Goal: Contribute content

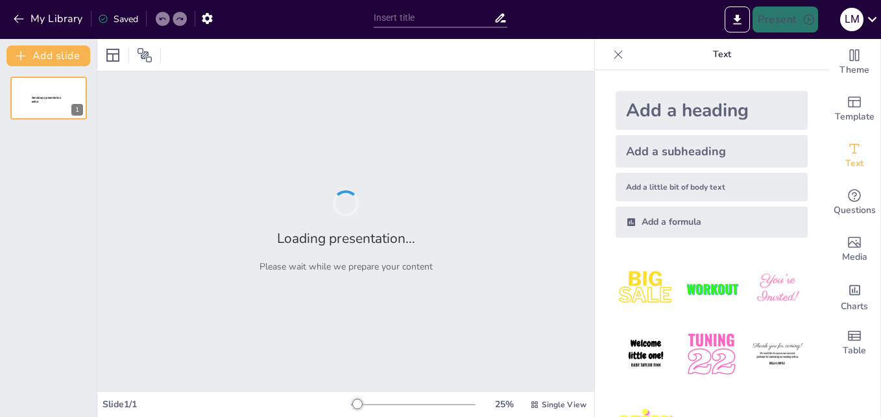
type input "clasificación [PERSON_NAME] animal y [PERSON_NAME] vegetal"
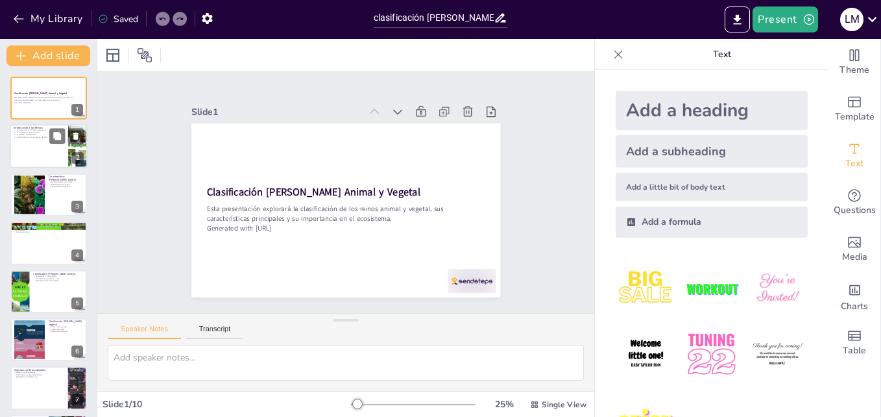
click at [45, 166] on div at bounding box center [49, 147] width 78 height 44
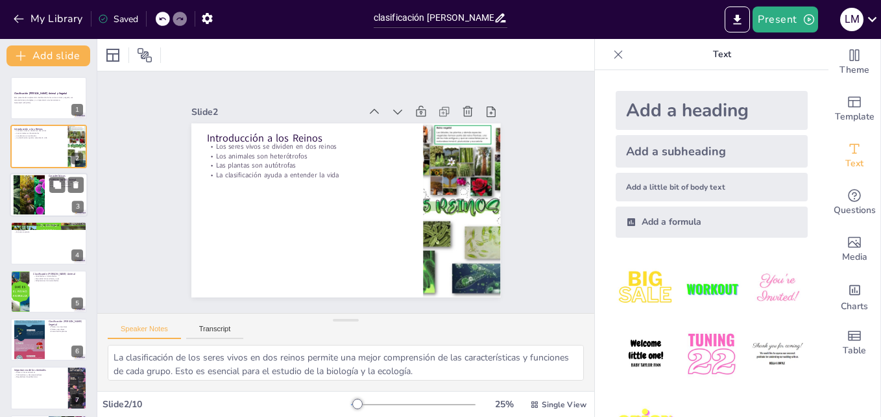
click at [47, 190] on div at bounding box center [49, 195] width 78 height 44
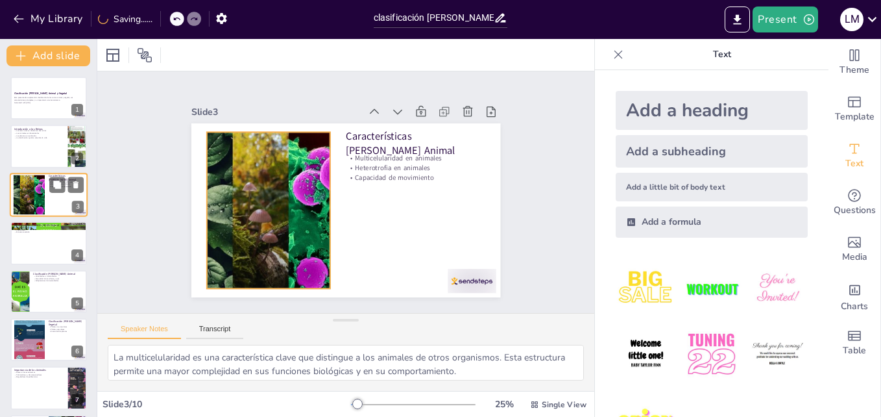
click at [27, 214] on div at bounding box center [29, 195] width 70 height 40
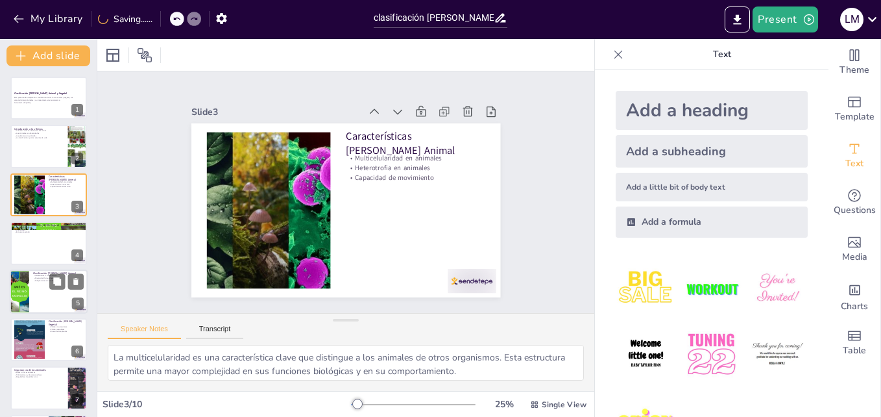
drag, startPoint x: 13, startPoint y: 239, endPoint x: 16, endPoint y: 269, distance: 29.3
click at [13, 241] on div at bounding box center [48, 242] width 77 height 43
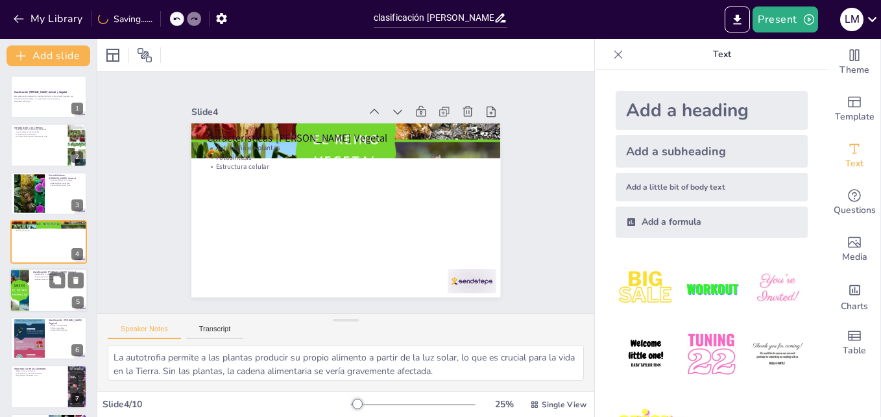
click at [16, 269] on div "Clasificación [PERSON_NAME] Animal Vertebrados e invertebrados Diversidad de ma…" at bounding box center [49, 290] width 78 height 44
type textarea "La clasificación en vertebrados e invertebrados es fundamental para estudiar la…"
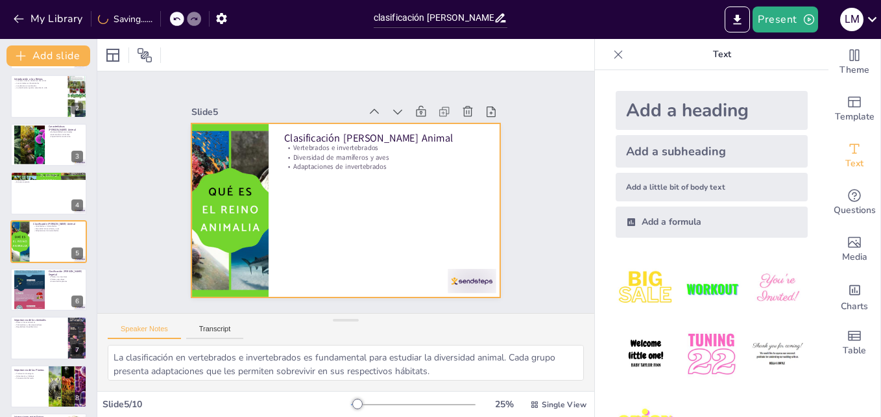
click at [308, 226] on div at bounding box center [334, 178] width 346 height 336
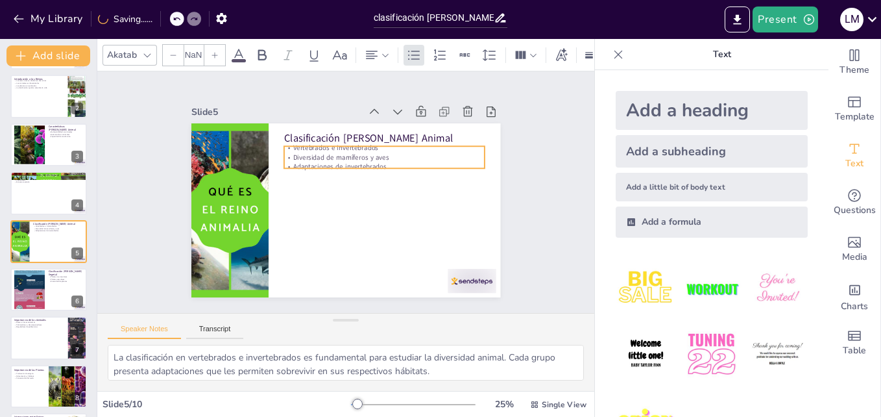
click at [319, 160] on p "Adaptaciones de invertebrados" at bounding box center [316, 156] width 31 height 201
click at [434, 164] on icon at bounding box center [445, 175] width 22 height 22
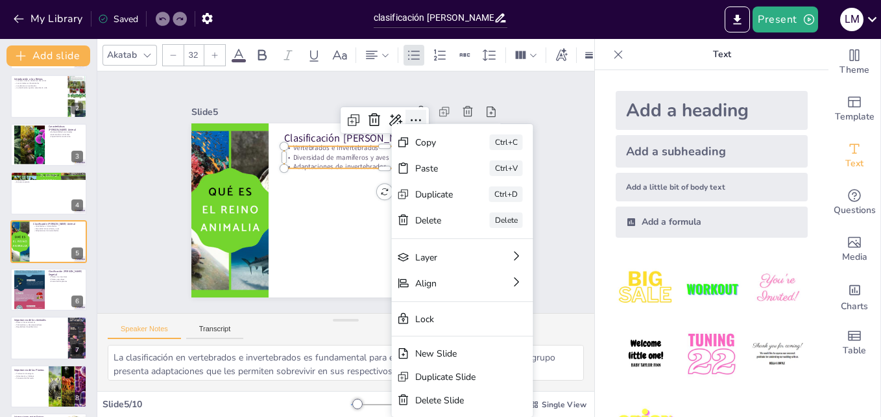
click at [404, 266] on icon at bounding box center [402, 275] width 18 height 18
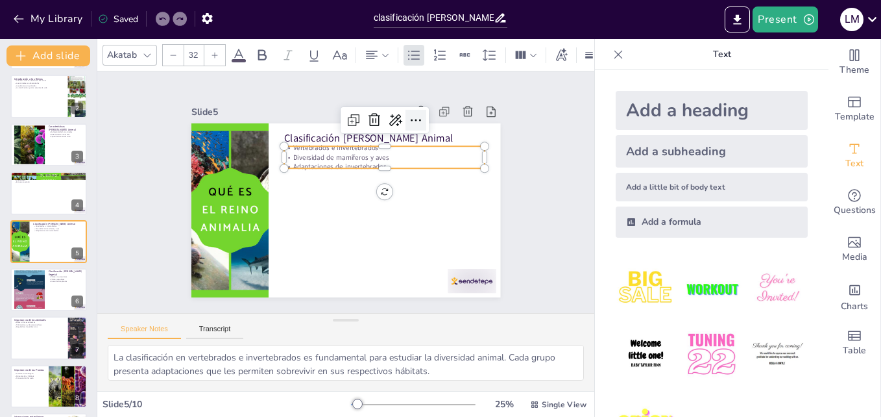
click at [410, 254] on icon at bounding box center [418, 262] width 16 height 16
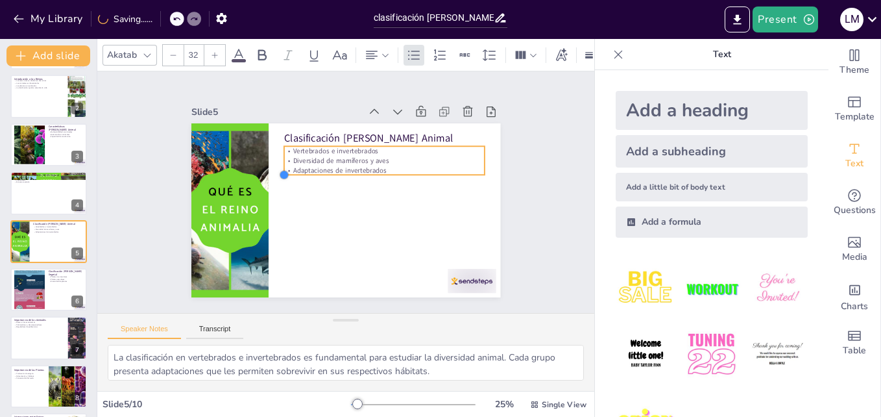
drag, startPoint x: 273, startPoint y: 165, endPoint x: 328, endPoint y: 166, distance: 54.5
click at [327, 166] on div "Clasificación [PERSON_NAME] Animal Vertebrados e invertebrados Diversidad de ma…" at bounding box center [330, 183] width 305 height 355
type input "32.9"
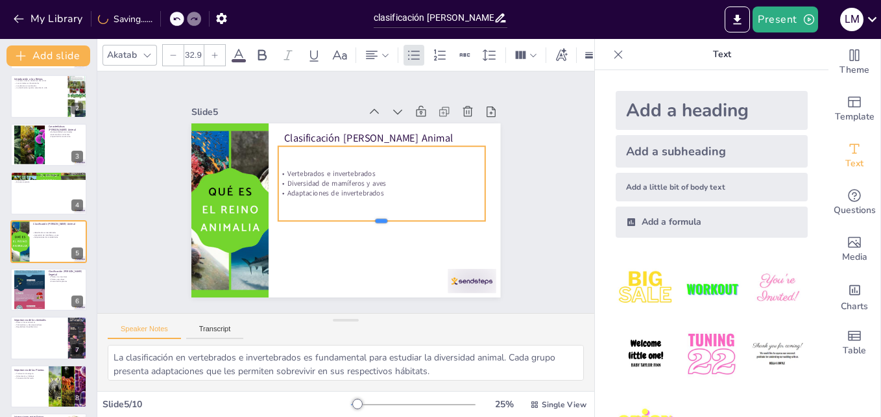
drag, startPoint x: 373, startPoint y: 174, endPoint x: 367, endPoint y: 219, distance: 45.2
click at [367, 219] on div at bounding box center [369, 236] width 200 height 74
click at [549, 238] on div "Slide 1 Clasificación [PERSON_NAME] Animal y Vegetal Esta presentación explorar…" at bounding box center [345, 192] width 552 height 423
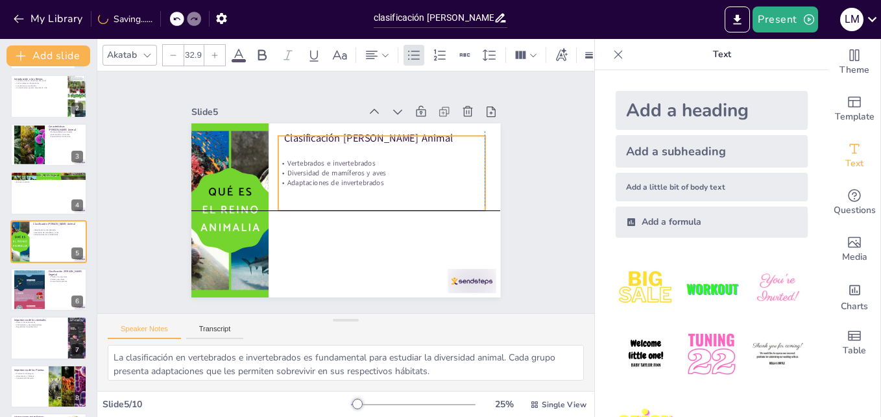
drag, startPoint x: 377, startPoint y: 186, endPoint x: 374, endPoint y: 173, distance: 14.0
click at [374, 173] on div "Vertebrados e invertebrados Diversidad de mamíferos y aves Adaptaciones de inve…" at bounding box center [386, 193] width 194 height 129
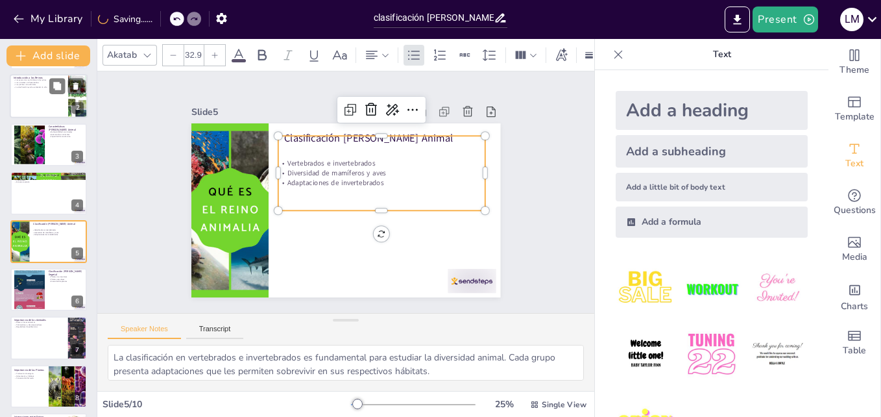
click at [58, 95] on div at bounding box center [49, 97] width 78 height 44
type textarea "La clasificación de los seres vivos en dos reinos permite una mejor comprensión…"
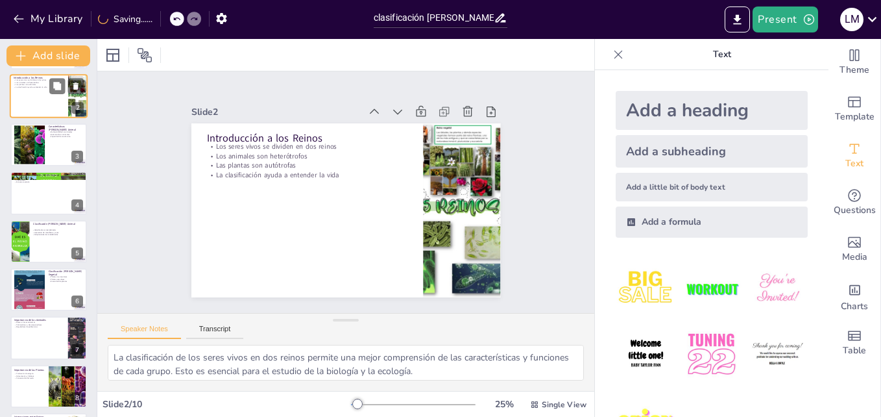
scroll to position [0, 0]
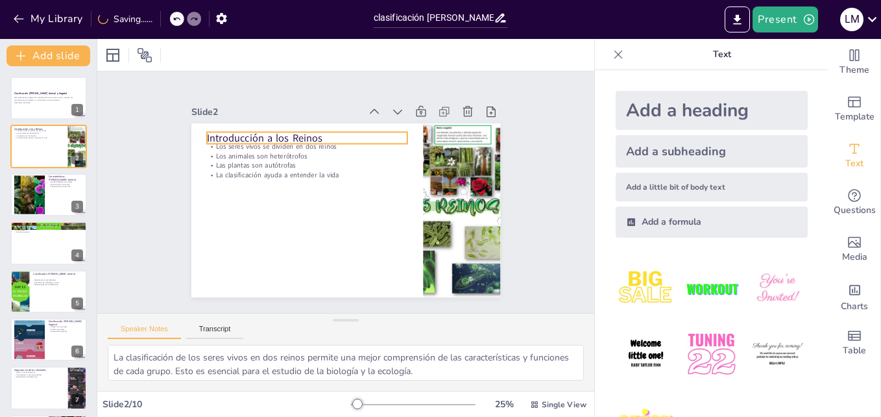
click at [276, 155] on p "Los animales son heterótrofos" at bounding box center [346, 139] width 141 height 156
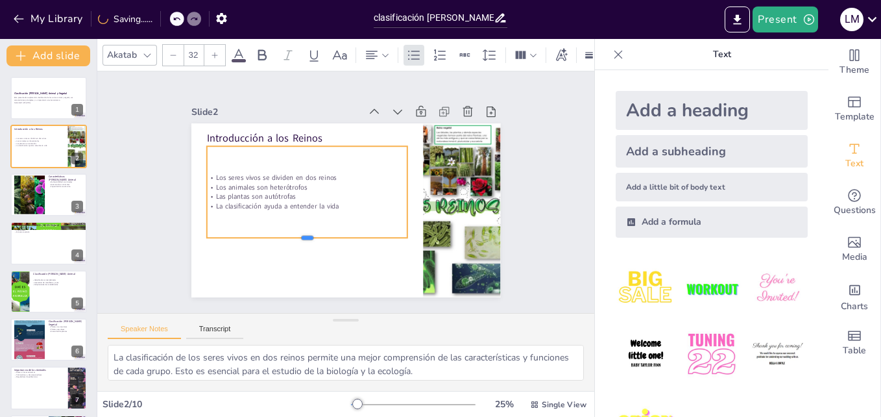
drag, startPoint x: 297, startPoint y: 171, endPoint x: 293, endPoint y: 215, distance: 44.3
click at [293, 233] on div at bounding box center [286, 171] width 72 height 194
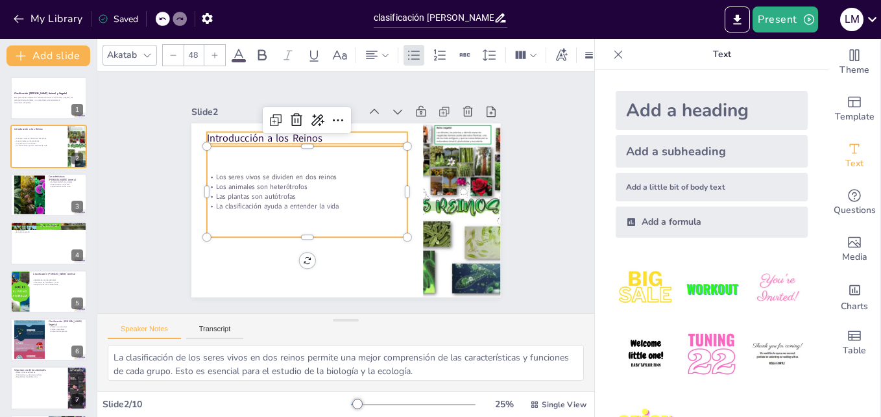
click at [378, 134] on p "Introducción a los Reinos" at bounding box center [396, 147] width 36 height 201
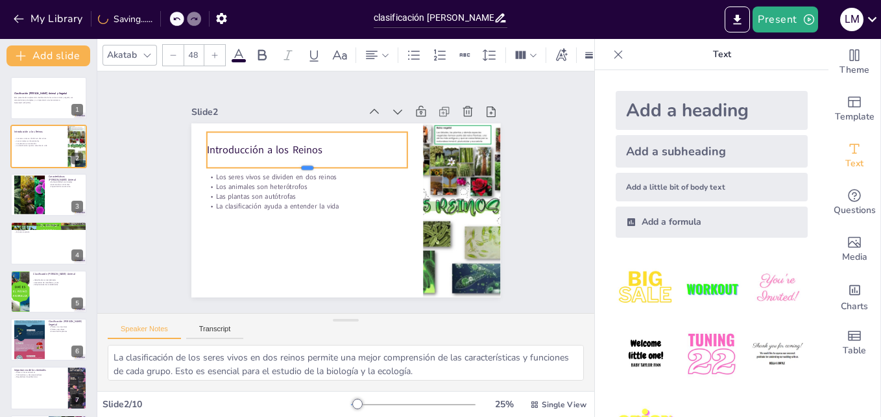
drag, startPoint x: 299, startPoint y: 139, endPoint x: 296, endPoint y: 163, distance: 24.2
click at [296, 163] on div at bounding box center [319, 159] width 188 height 92
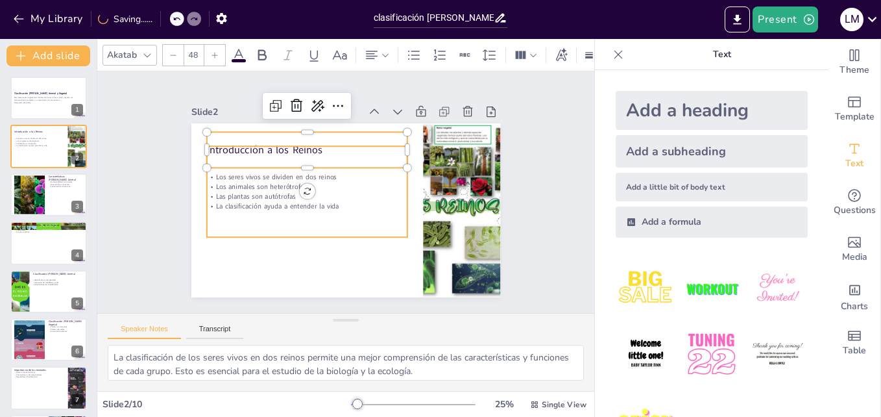
click at [268, 181] on p "Los animales son heterótrofos" at bounding box center [315, 168] width 179 height 109
type input "32"
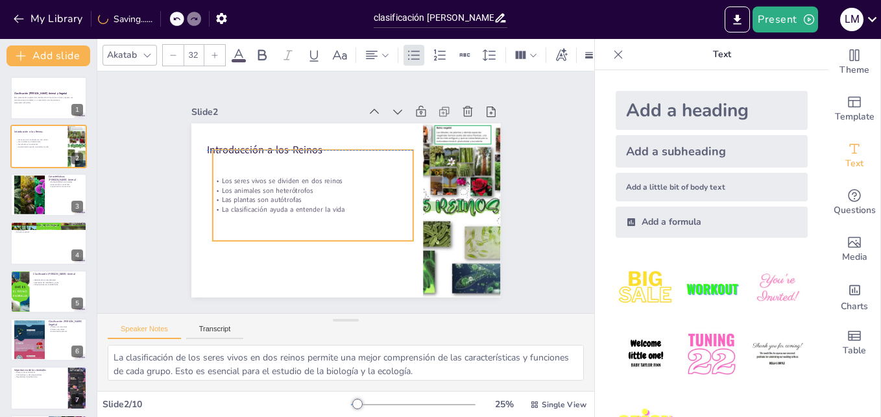
click at [403, 190] on div "Los seres vivos se dividen en dos reinos Los animales son heterótrofos Las plan…" at bounding box center [321, 169] width 163 height 175
click at [329, 186] on p "Los animales son heterótrofos" at bounding box center [360, 163] width 91 height 188
click at [329, 186] on p "Los animales son heterótrofos" at bounding box center [340, 159] width 51 height 199
click at [327, 205] on p "La clasificación ayuda a entender la vida" at bounding box center [310, 179] width 141 height 156
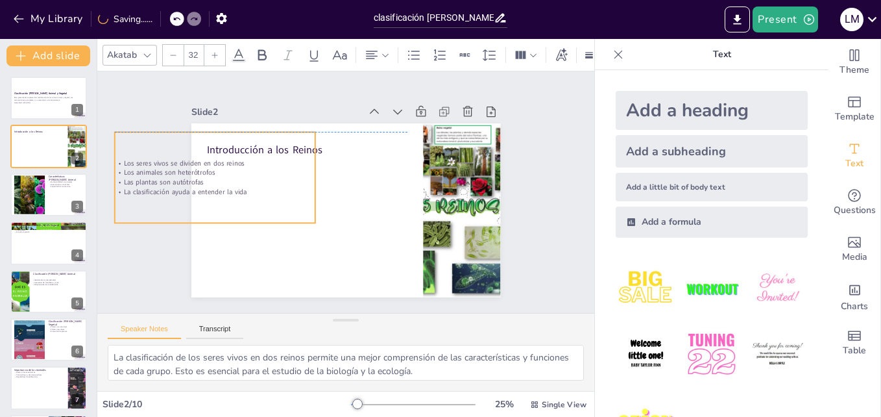
drag, startPoint x: 331, startPoint y: 206, endPoint x: 233, endPoint y: 188, distance: 99.8
click at [233, 184] on p "La clasificación ayuda a entender la vida" at bounding box center [227, 138] width 188 height 91
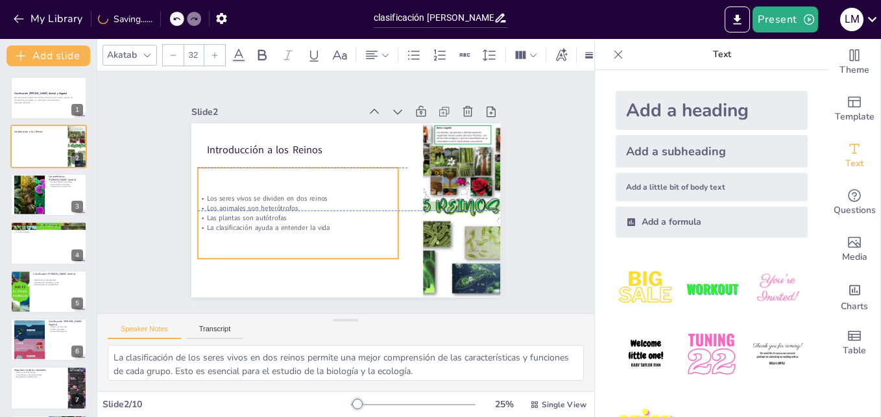
drag, startPoint x: 308, startPoint y: 203, endPoint x: 346, endPoint y: 221, distance: 42.4
click at [346, 221] on p "La clasificación ayuda a entender la vida" at bounding box center [339, 132] width 109 height 179
click at [58, 110] on div at bounding box center [49, 98] width 78 height 44
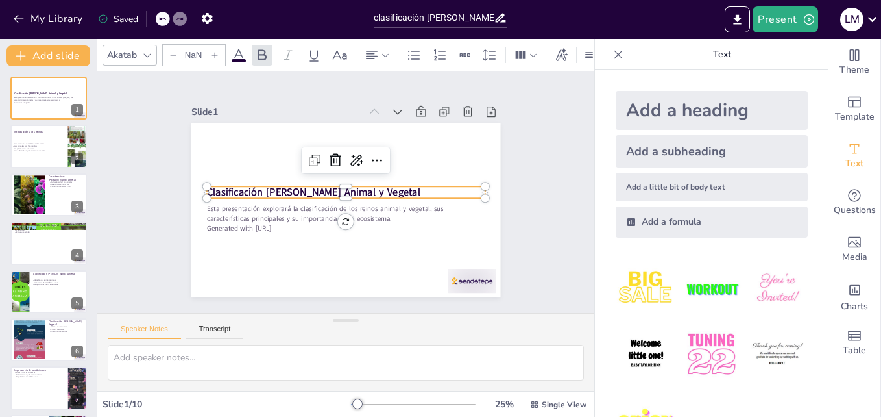
type input "48"
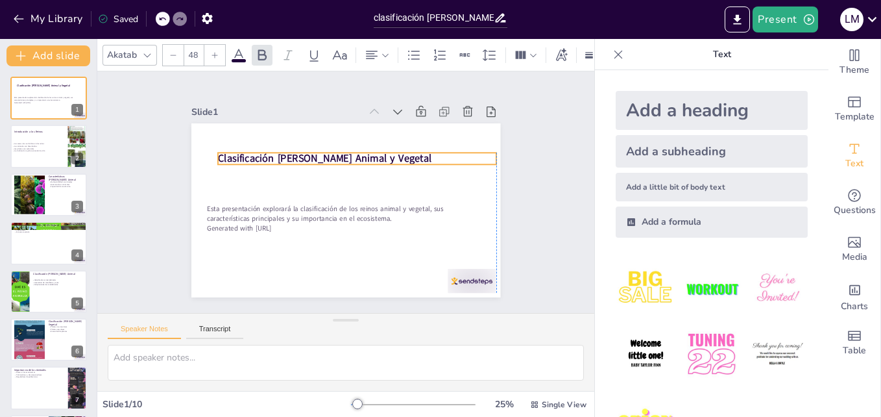
drag, startPoint x: 314, startPoint y: 186, endPoint x: 323, endPoint y: 151, distance: 36.0
click at [323, 151] on strong "Clasificación [PERSON_NAME] Animal y Vegetal" at bounding box center [333, 155] width 212 height 58
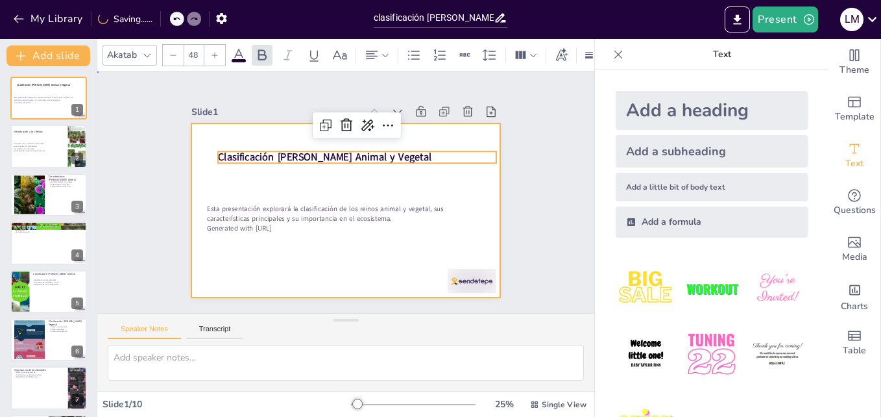
click at [349, 164] on div at bounding box center [335, 206] width 352 height 323
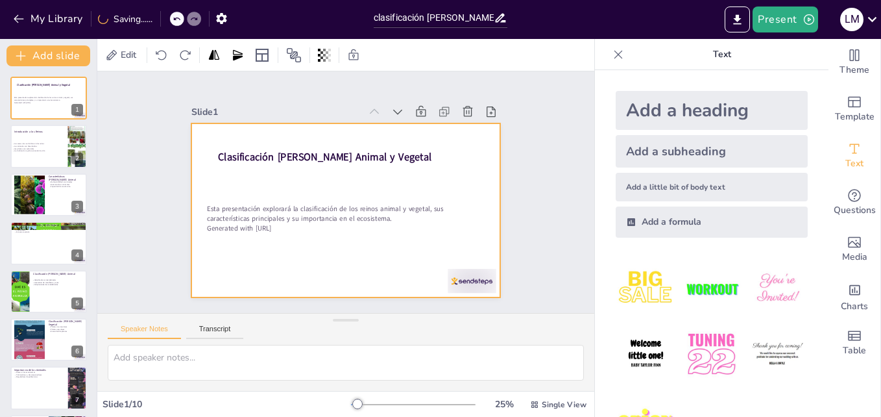
click at [346, 158] on div "Clasificación [PERSON_NAME] Animal y Vegetal Esta presentación explorará la cla…" at bounding box center [331, 203] width 323 height 352
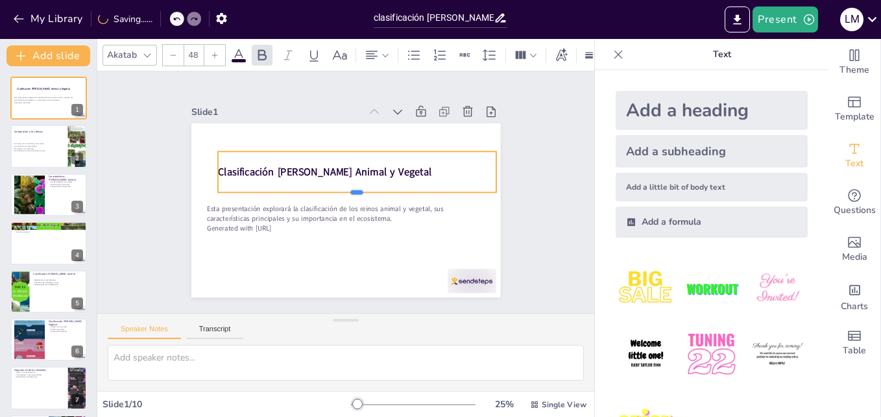
drag, startPoint x: 348, startPoint y: 158, endPoint x: 347, endPoint y: 188, distance: 29.2
click at [347, 188] on div at bounding box center [351, 203] width 214 height 194
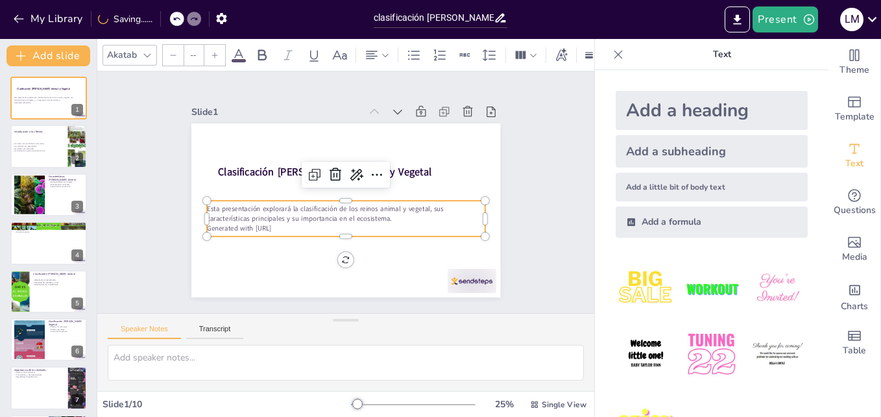
type input "32"
drag, startPoint x: 323, startPoint y: 218, endPoint x: 330, endPoint y: 217, distance: 6.5
click at [330, 217] on p "Esta presentación explorará la clasificación de los reinos animal y vegetal, su…" at bounding box center [323, 186] width 201 height 219
click at [59, 213] on div at bounding box center [49, 195] width 78 height 44
type textarea "La multicelularidad es una característica clave que distingue a los animales de…"
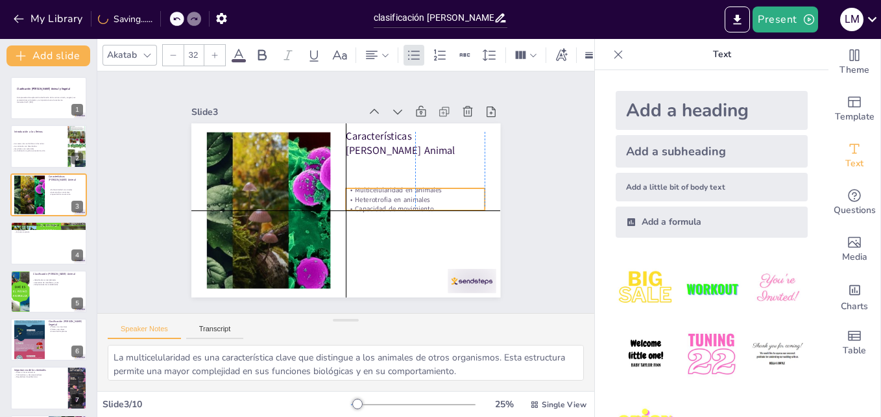
drag, startPoint x: 389, startPoint y: 163, endPoint x: 390, endPoint y: 194, distance: 31.2
click at [390, 195] on p "Heterotrofia en animales" at bounding box center [415, 207] width 140 height 24
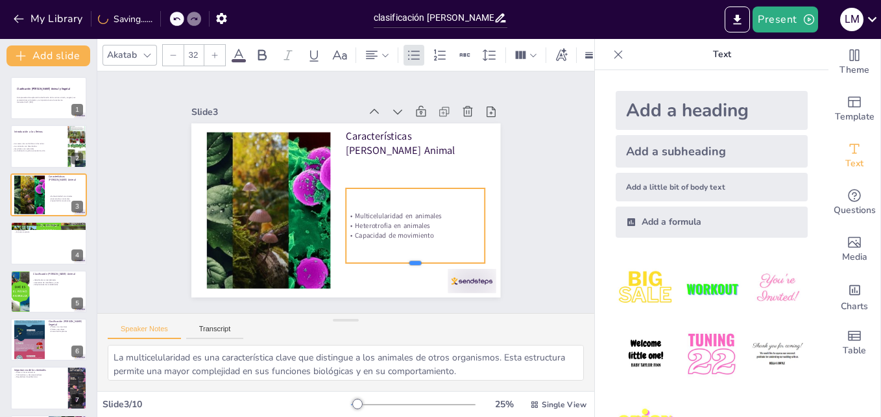
drag, startPoint x: 404, startPoint y: 206, endPoint x: 404, endPoint y: 236, distance: 29.9
click at [402, 262] on div at bounding box center [398, 281] width 138 height 39
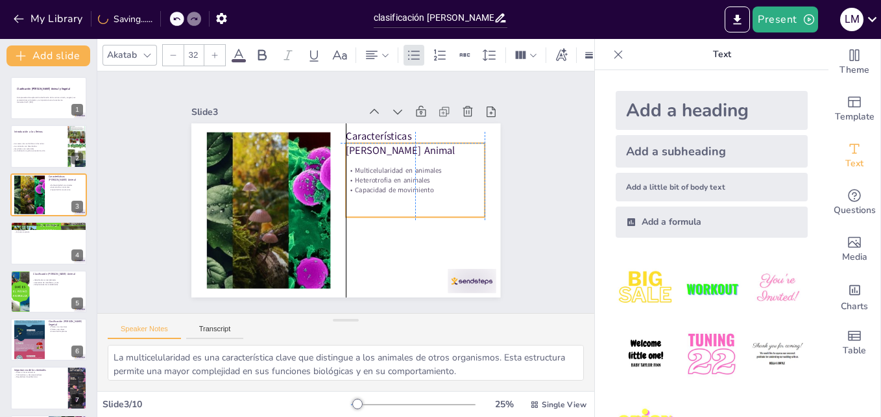
drag, startPoint x: 404, startPoint y: 233, endPoint x: 399, endPoint y: 191, distance: 42.5
click at [399, 191] on div "Multicelularidad en animales Heterotrofia en animales Capacidad de movimiento" at bounding box center [405, 230] width 153 height 148
click at [502, 195] on div "Slide 1 Clasificación [PERSON_NAME] Animal y Vegetal Esta presentación explorar…" at bounding box center [346, 192] width 428 height 318
type input "32"
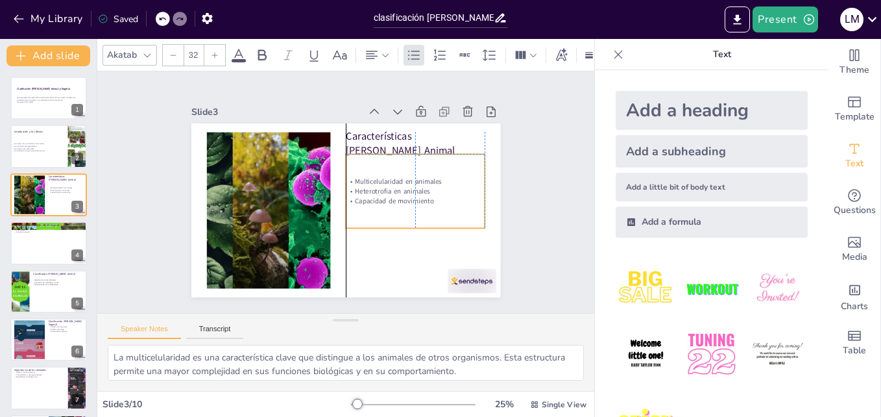
drag, startPoint x: 409, startPoint y: 178, endPoint x: 408, endPoint y: 190, distance: 11.1
click at [408, 190] on p "Heterotrofia en animales" at bounding box center [412, 212] width 135 height 52
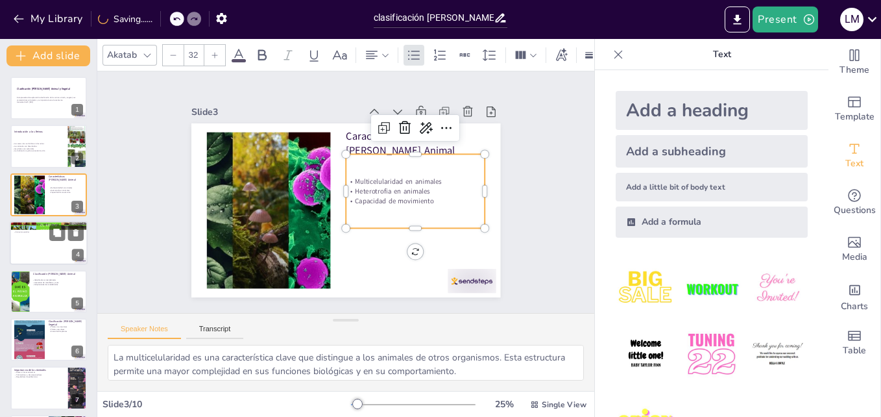
click at [51, 247] on div at bounding box center [49, 243] width 78 height 44
type textarea "La autotrofia permite a las plantas producir su propio alimento a partir de la …"
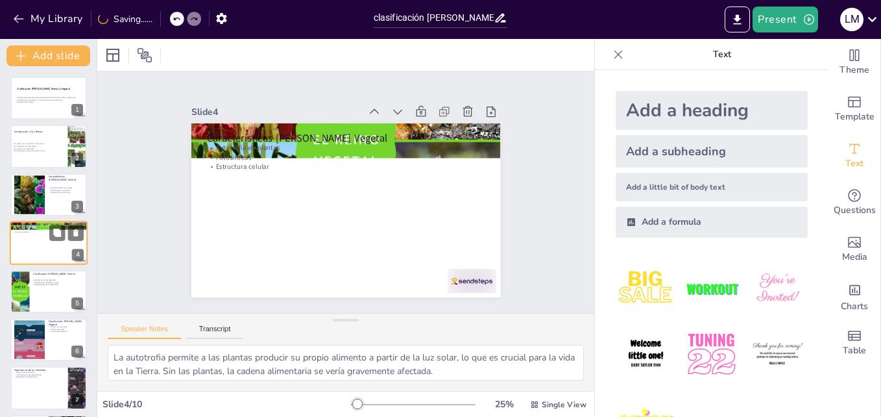
scroll to position [1, 0]
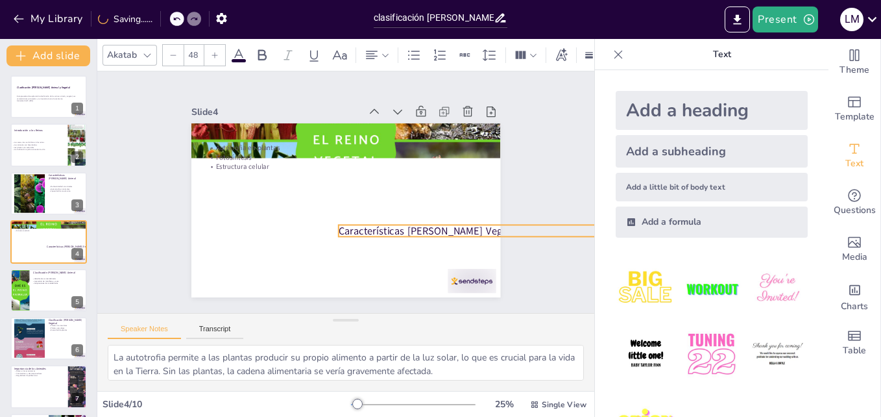
drag, startPoint x: 277, startPoint y: 134, endPoint x: 409, endPoint y: 227, distance: 161.2
click at [400, 227] on p "Características [PERSON_NAME] Vegetal" at bounding box center [350, 329] width 100 height 269
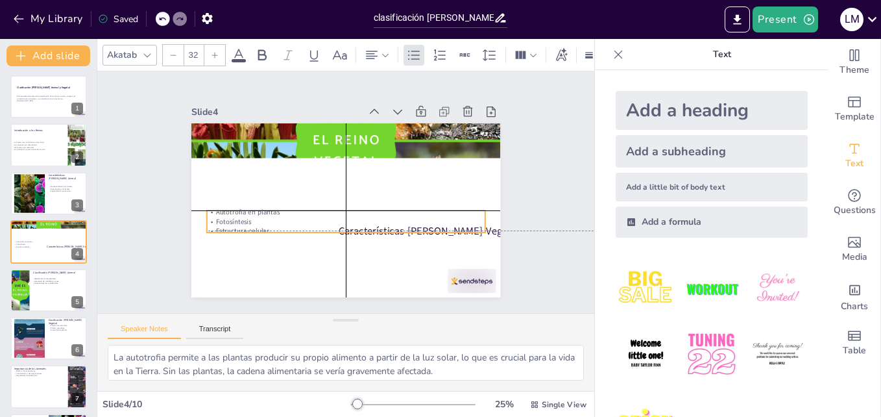
drag, startPoint x: 230, startPoint y: 145, endPoint x: 325, endPoint y: 243, distance: 135.9
click at [235, 208] on p "Autotrofia en plantas" at bounding box center [331, 180] width 193 height 214
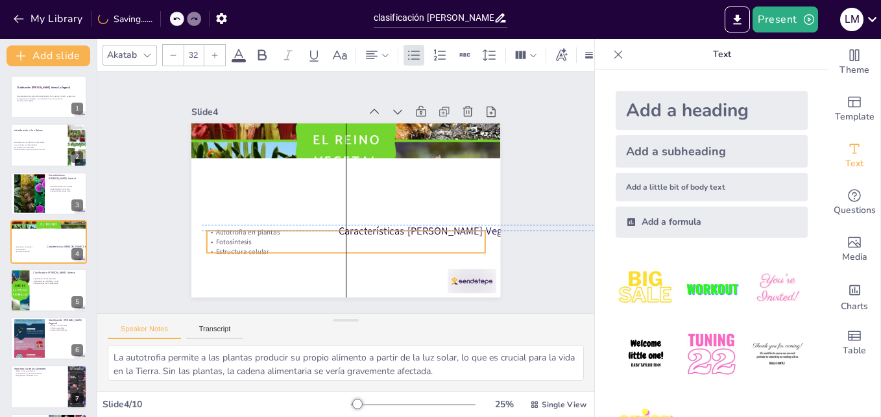
drag, startPoint x: 382, startPoint y: 227, endPoint x: 376, endPoint y: 241, distance: 15.4
click at [341, 241] on div "Autotrofia en plantas Fotosíntesis Estructura celular" at bounding box center [297, 203] width 86 height 278
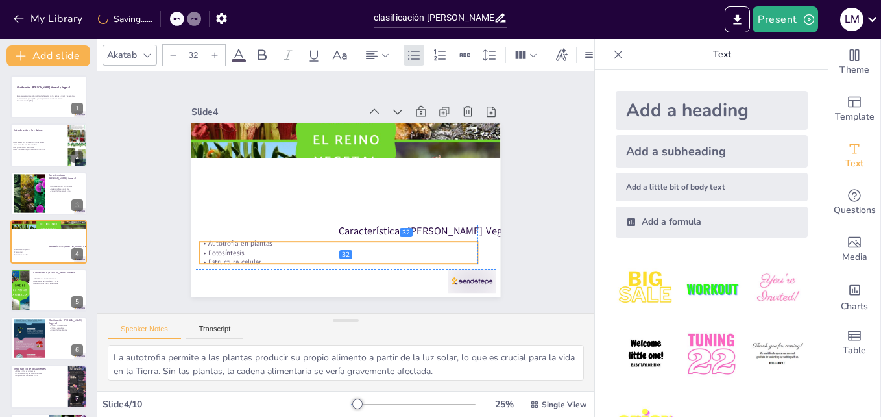
drag, startPoint x: 363, startPoint y: 232, endPoint x: 360, endPoint y: 244, distance: 12.1
click at [360, 244] on p "Fotosíntesis" at bounding box center [295, 228] width 193 height 214
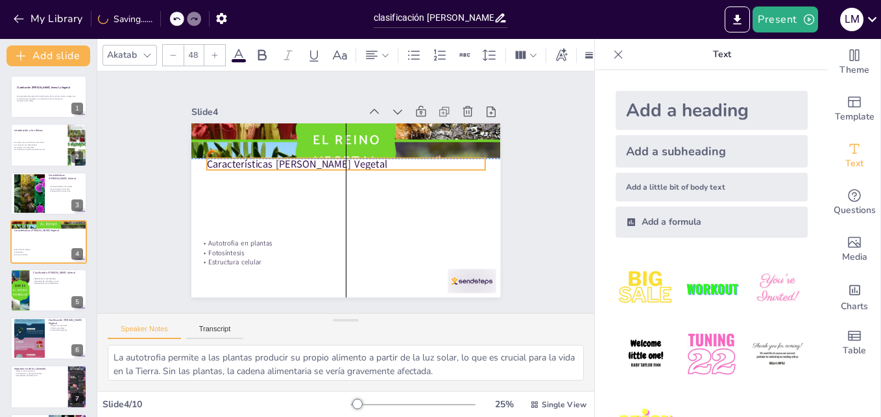
drag, startPoint x: 381, startPoint y: 217, endPoint x: 255, endPoint y: 167, distance: 135.2
click at [262, 167] on div "Características [PERSON_NAME] Vegetal Autotrofia en plantas Fotosíntesis Estruc…" at bounding box center [387, 136] width 250 height 182
click at [255, 167] on div at bounding box center [355, 177] width 246 height 148
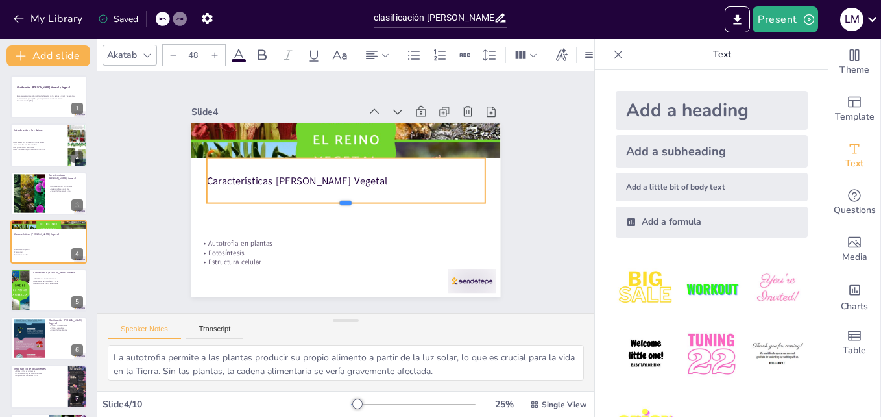
drag, startPoint x: 337, startPoint y: 169, endPoint x: 332, endPoint y: 199, distance: 30.8
click at [332, 199] on div at bounding box center [336, 179] width 231 height 172
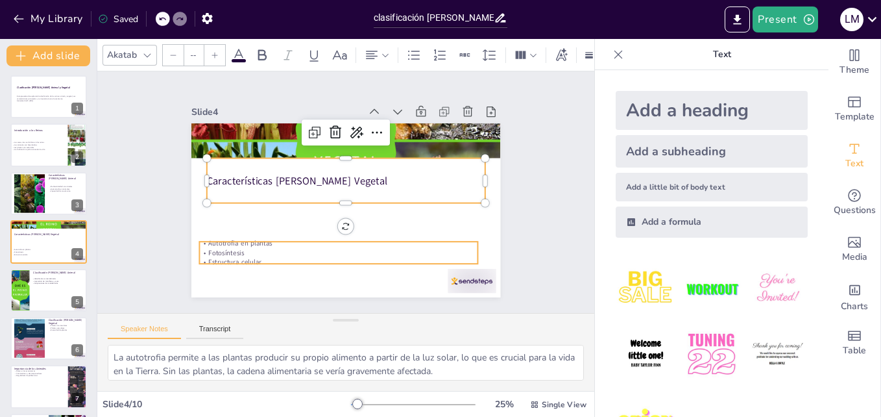
type input "32"
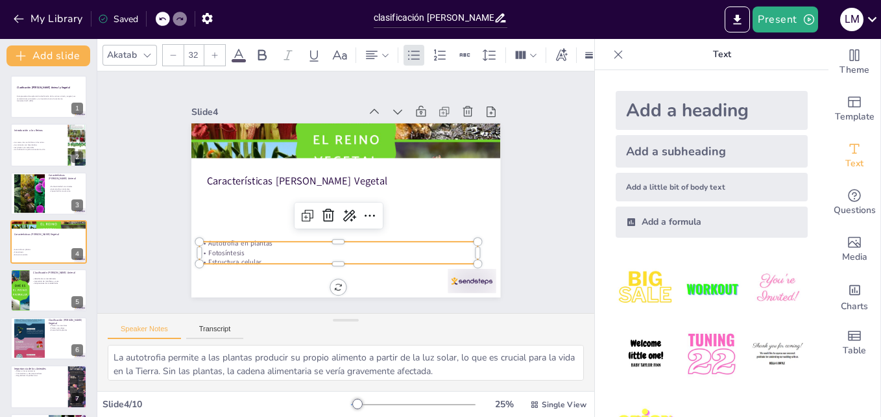
click at [281, 245] on p "Fotosíntesis" at bounding box center [292, 221] width 171 height 231
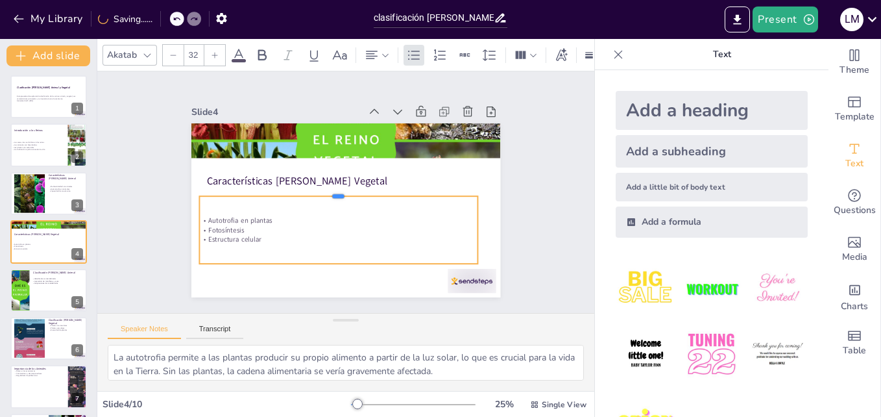
drag, startPoint x: 329, startPoint y: 234, endPoint x: 337, endPoint y: 189, distance: 46.1
click at [337, 189] on div at bounding box center [353, 190] width 246 height 148
click at [329, 192] on div "Autotrofia en plantas Fotosíntesis Estructura celular" at bounding box center [308, 201] width 175 height 282
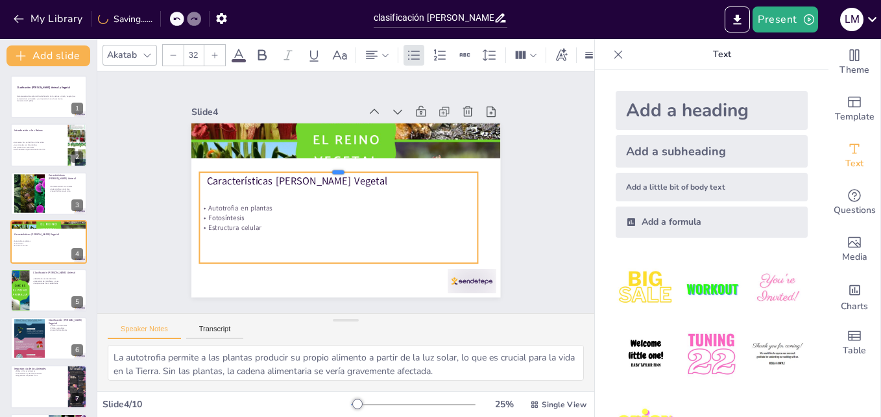
drag, startPoint x: 327, startPoint y: 190, endPoint x: 336, endPoint y: 167, distance: 25.1
click at [366, 167] on div at bounding box center [371, 184] width 10 height 278
click at [121, 210] on div "Slide 1 Clasificación [PERSON_NAME] Animal y Vegetal Esta presentación explorar…" at bounding box center [345, 192] width 552 height 423
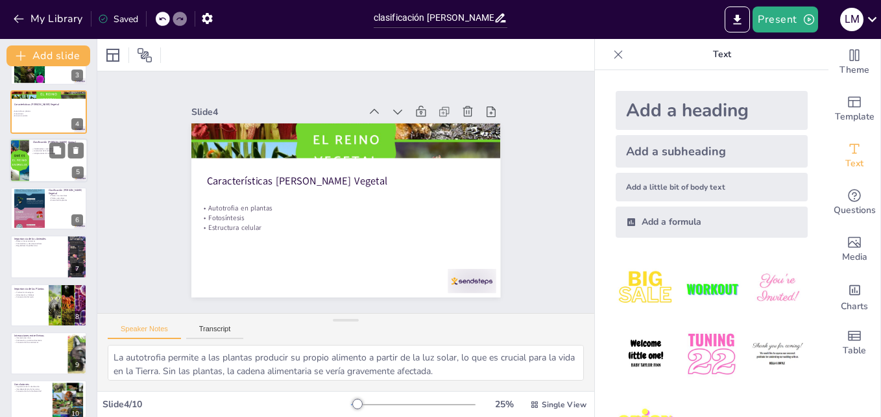
click at [44, 173] on div at bounding box center [49, 160] width 78 height 44
type textarea "La clasificación en vertebrados e invertebrados es fundamental para estudiar la…"
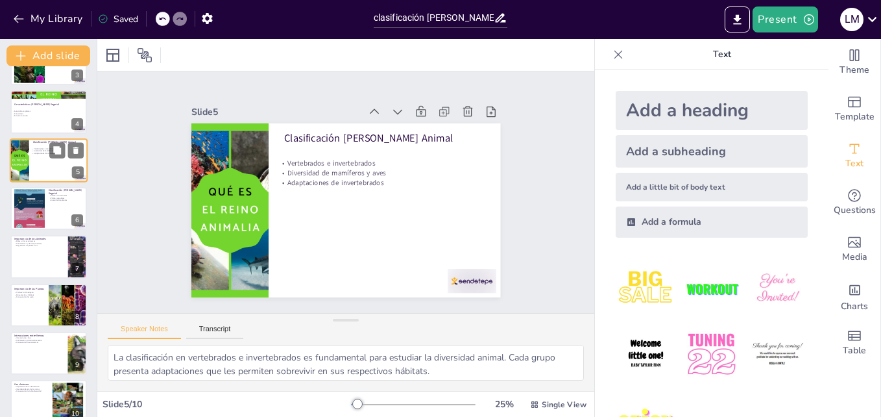
scroll to position [50, 0]
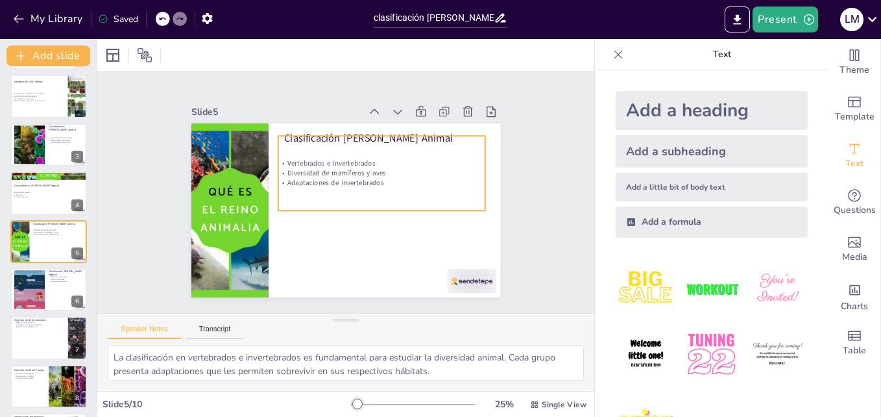
click at [338, 172] on p "Diversidad de mamíferos y aves" at bounding box center [374, 220] width 73 height 200
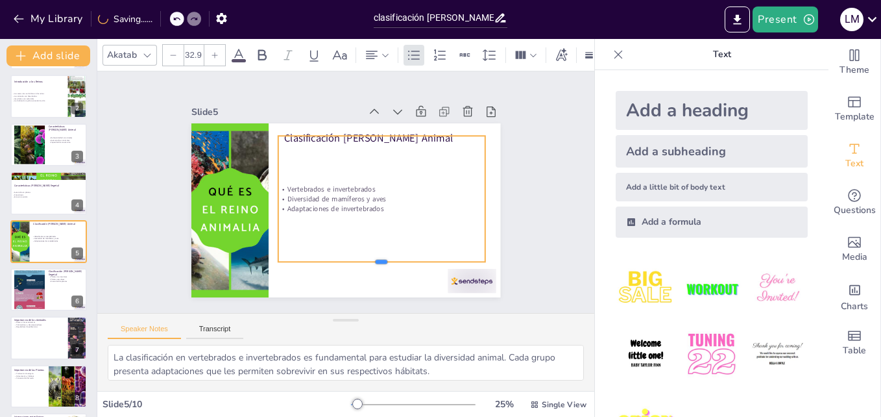
drag, startPoint x: 373, startPoint y: 206, endPoint x: 371, endPoint y: 251, distance: 45.5
click at [371, 258] on div at bounding box center [306, 264] width 130 height 173
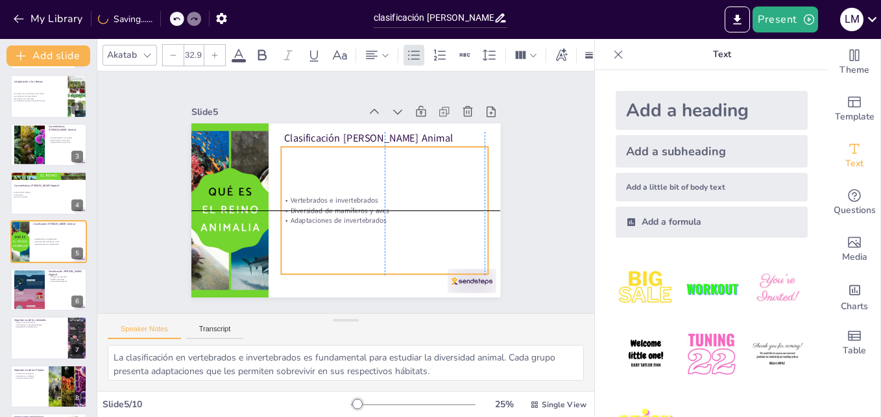
drag, startPoint x: 366, startPoint y: 189, endPoint x: 366, endPoint y: 202, distance: 13.0
click at [366, 202] on p "Vertebrados e invertebrados" at bounding box center [380, 211] width 200 height 73
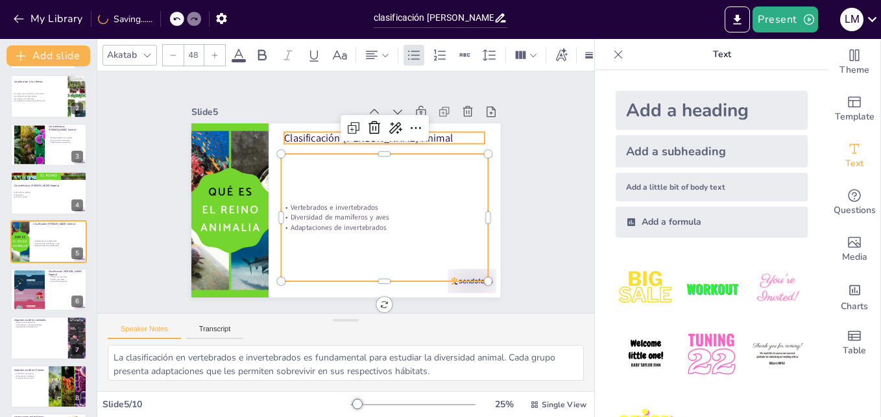
click at [348, 136] on p "Clasificación [PERSON_NAME] Animal" at bounding box center [413, 191] width 130 height 171
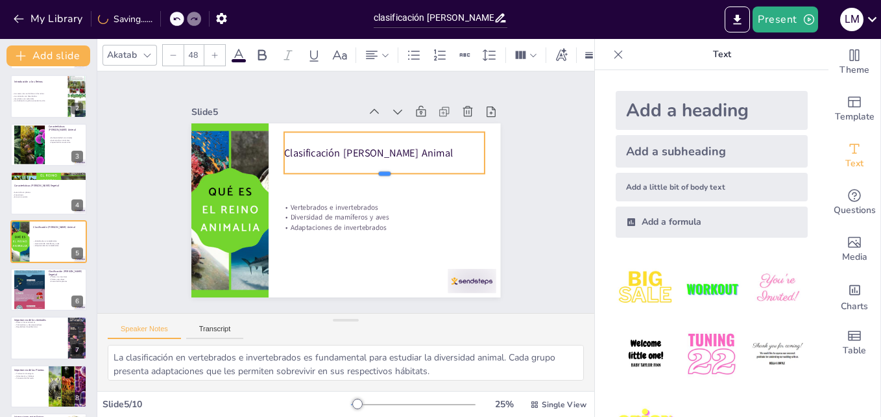
drag, startPoint x: 372, startPoint y: 140, endPoint x: 368, endPoint y: 170, distance: 30.1
click at [368, 170] on div at bounding box center [347, 233] width 72 height 194
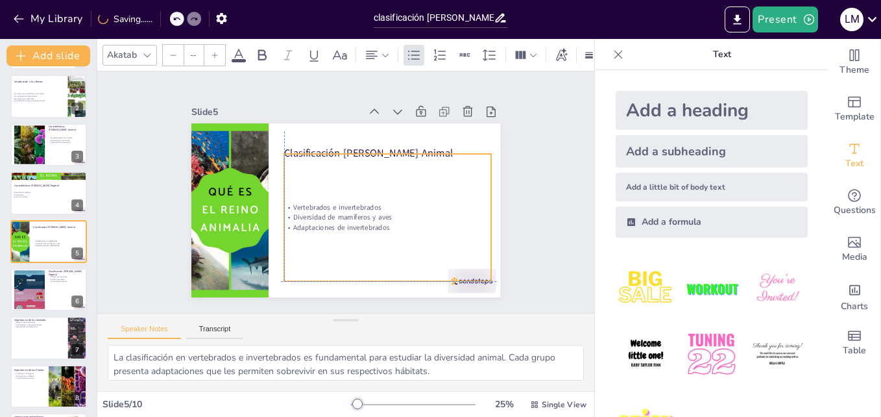
type input "32.9"
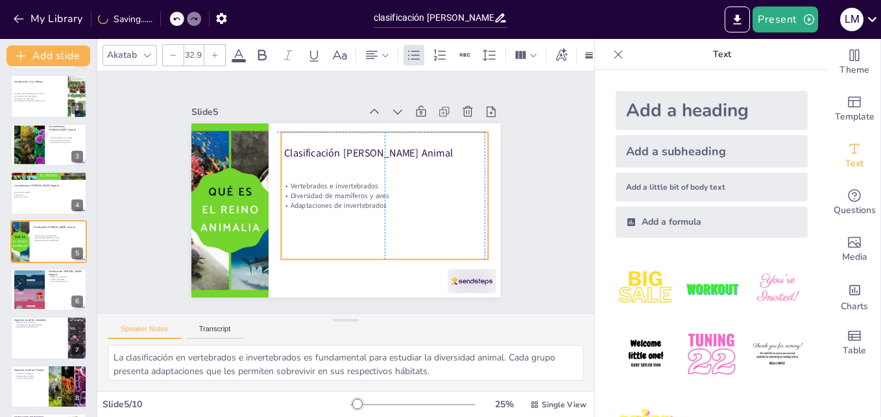
drag, startPoint x: 352, startPoint y: 223, endPoint x: 348, endPoint y: 202, distance: 21.8
click at [348, 202] on p "Adaptaciones de invertebrados" at bounding box center [369, 226] width 173 height 130
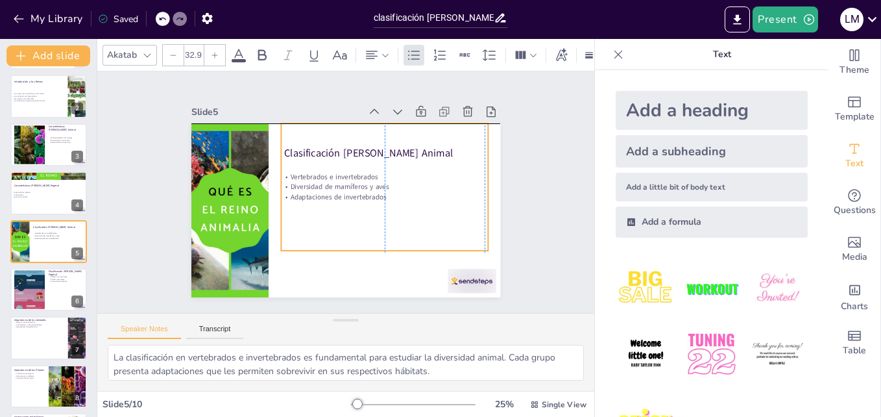
drag, startPoint x: 348, startPoint y: 202, endPoint x: 345, endPoint y: 195, distance: 7.0
click at [345, 195] on p "Adaptaciones de invertebrados" at bounding box center [377, 216] width 184 height 112
click at [57, 287] on button at bounding box center [57, 279] width 16 height 16
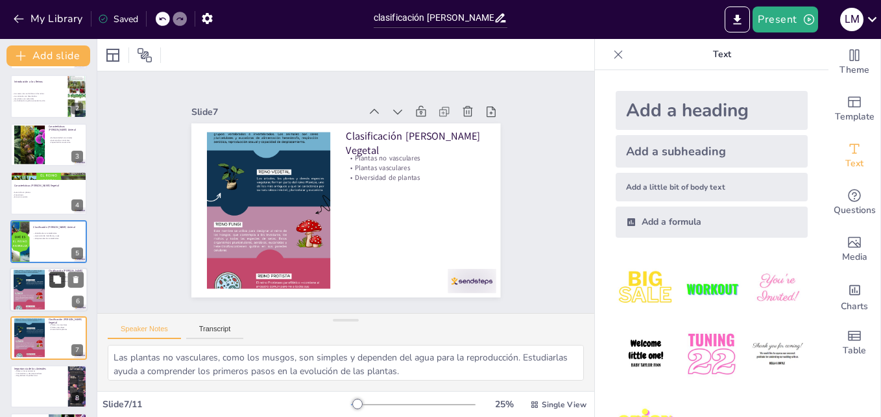
scroll to position [146, 0]
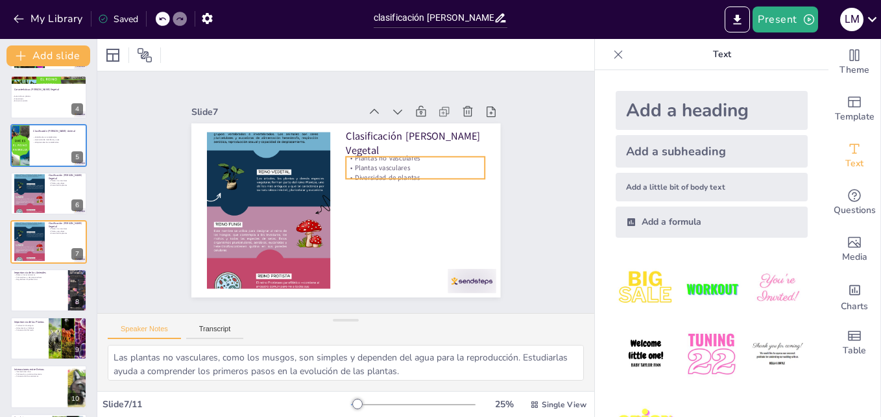
click at [374, 192] on p "Plantas vasculares" at bounding box center [370, 261] width 10 height 139
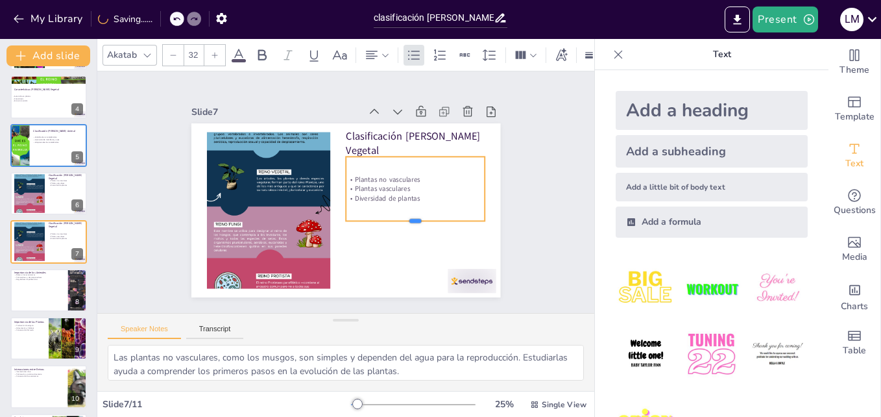
drag, startPoint x: 402, startPoint y: 186, endPoint x: 391, endPoint y: 208, distance: 24.1
click at [393, 221] on div at bounding box center [382, 260] width 119 height 90
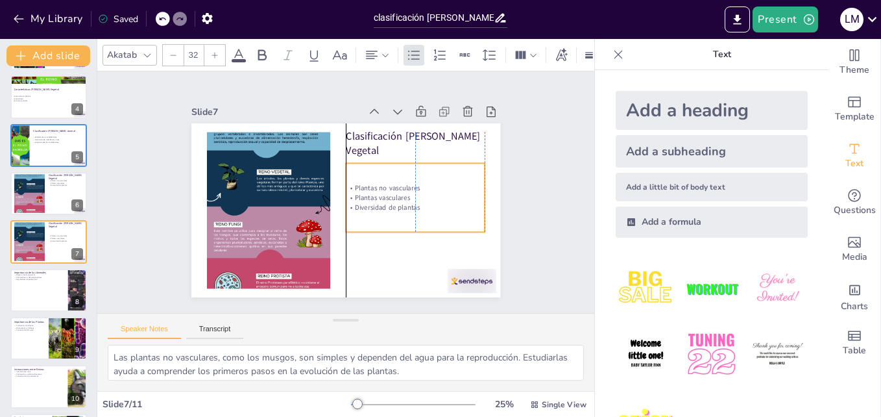
click at [369, 191] on p "Plantas no vasculares" at bounding box center [357, 261] width 24 height 140
click at [346, 191] on p "Plantas vasculares" at bounding box center [291, 235] width 110 height 100
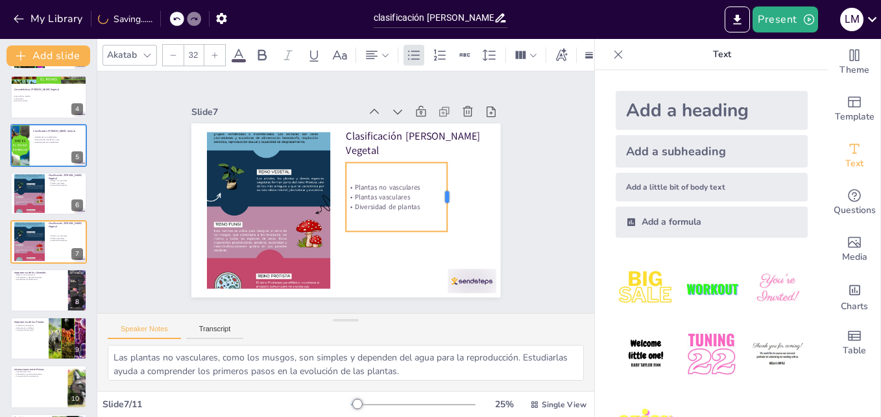
drag, startPoint x: 475, startPoint y: 191, endPoint x: 437, endPoint y: 192, distance: 37.7
click at [437, 192] on div at bounding box center [449, 218] width 25 height 69
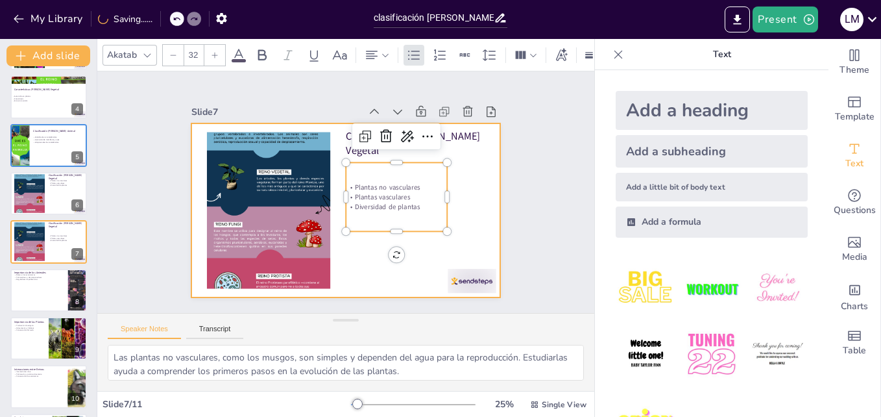
click at [472, 196] on div at bounding box center [329, 199] width 285 height 353
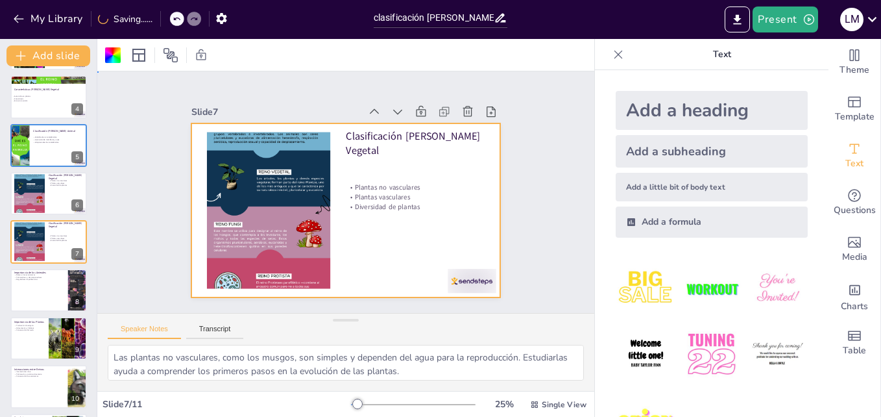
click at [435, 151] on div at bounding box center [338, 208] width 353 height 285
click at [430, 143] on p "Clasificación [PERSON_NAME] Vegetal" at bounding box center [426, 167] width 141 height 71
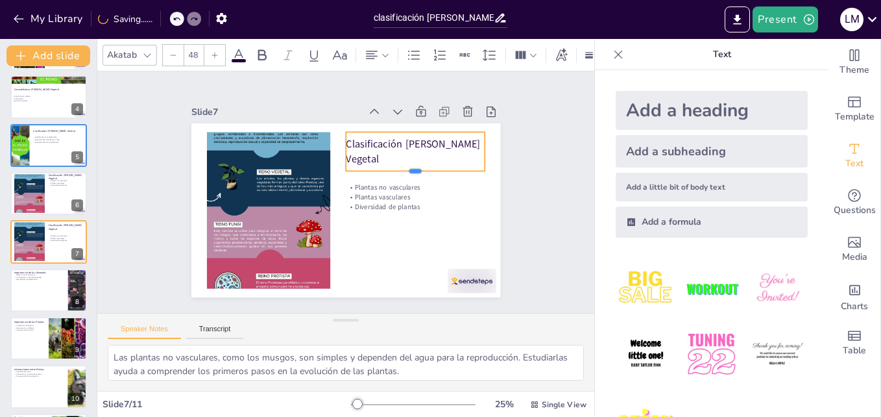
drag, startPoint x: 410, startPoint y: 150, endPoint x: 409, endPoint y: 167, distance: 16.9
click at [409, 173] on div at bounding box center [415, 206] width 131 height 66
click at [457, 288] on div at bounding box center [450, 305] width 53 height 34
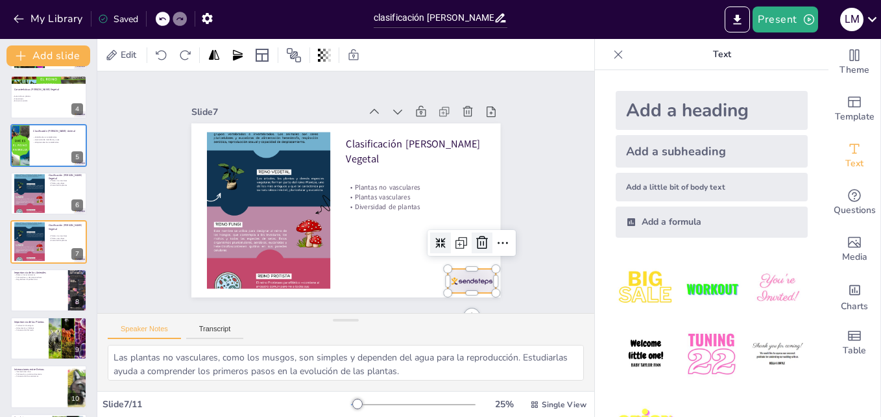
click at [461, 284] on icon at bounding box center [450, 294] width 21 height 21
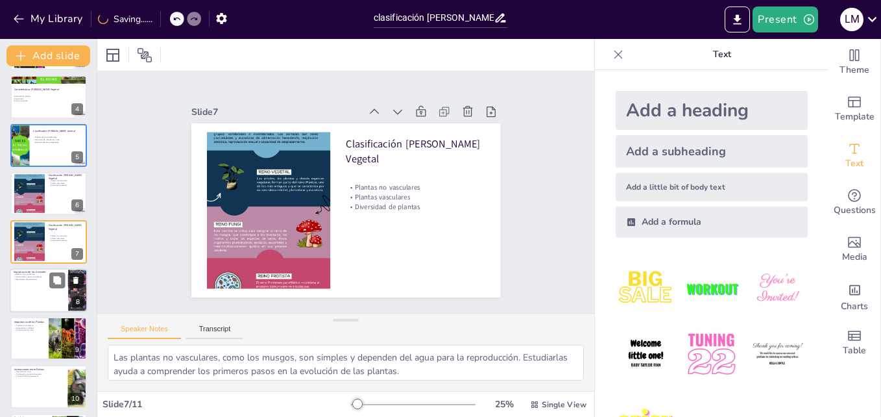
click at [42, 303] on div at bounding box center [49, 290] width 78 height 44
type textarea "Los roles que desempeñan los animales en los ecosistemas son variados y crucial…"
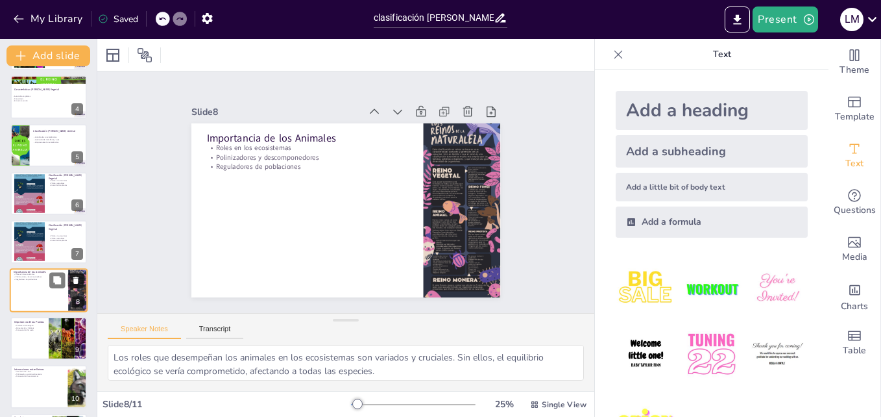
scroll to position [195, 0]
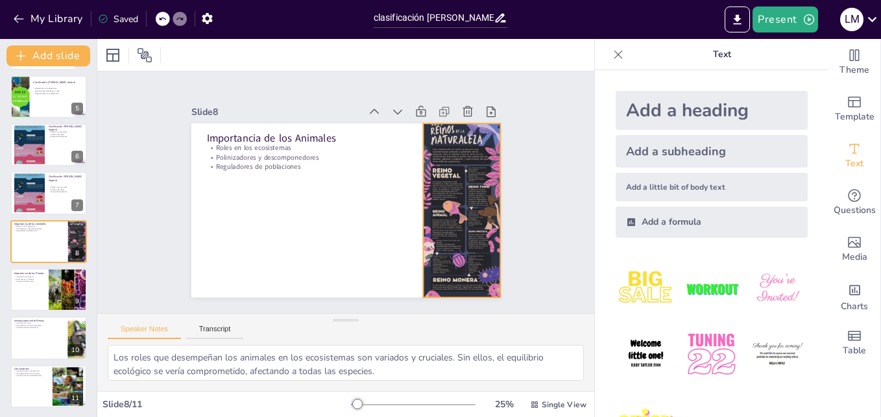
click at [424, 193] on div at bounding box center [438, 266] width 164 height 206
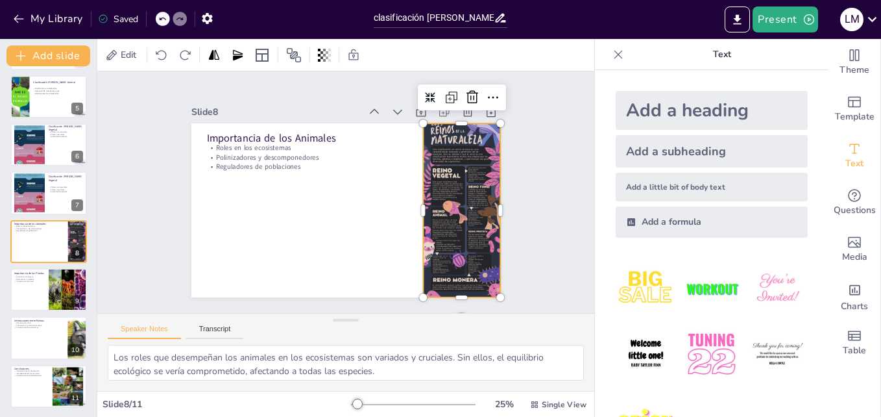
click at [448, 193] on div at bounding box center [438, 266] width 164 height 206
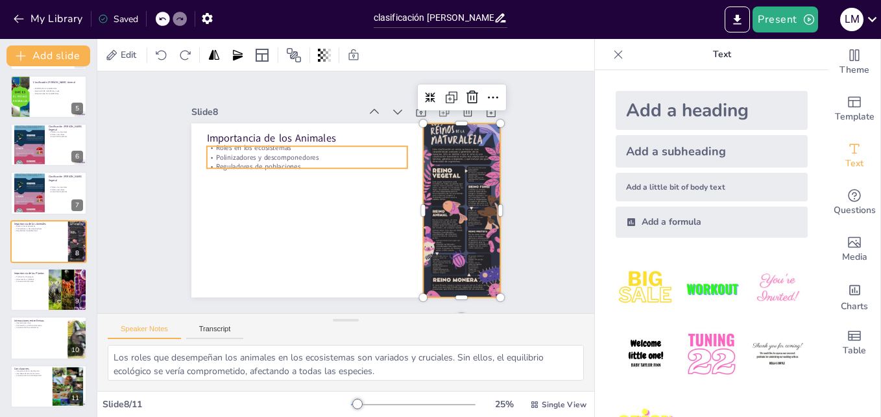
click at [227, 140] on div "Importancia de los Animales Roles en los ecosistemas Polinizadores y descompone…" at bounding box center [342, 210] width 339 height 234
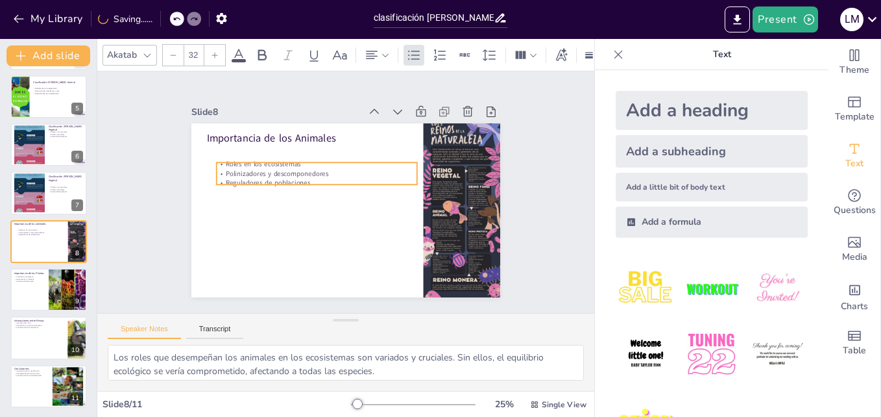
drag, startPoint x: 247, startPoint y: 158, endPoint x: 258, endPoint y: 177, distance: 22.1
click at [258, 177] on p "Reguladores de poblaciones" at bounding box center [317, 180] width 201 height 31
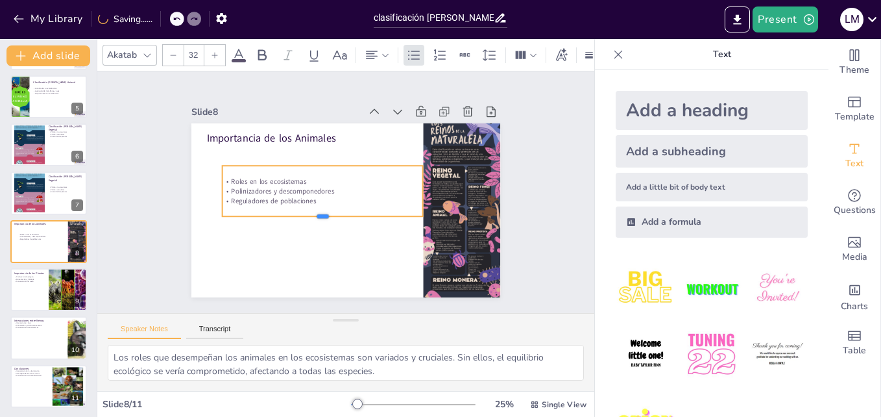
drag, startPoint x: 310, startPoint y: 187, endPoint x: 308, endPoint y: 217, distance: 29.9
click at [308, 217] on div at bounding box center [310, 206] width 179 height 110
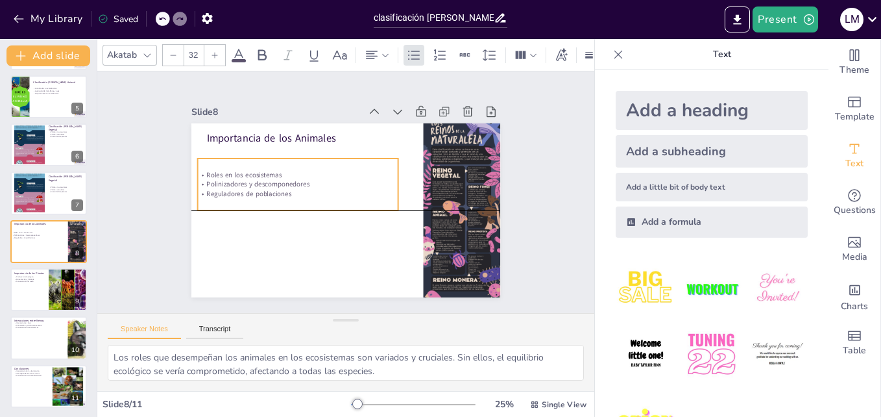
drag, startPoint x: 271, startPoint y: 184, endPoint x: 238, endPoint y: 155, distance: 44.1
click at [247, 173] on div "Roles en los ecosistemas Polinizadores y descomponedores Reguladores de poblaci…" at bounding box center [300, 175] width 203 height 70
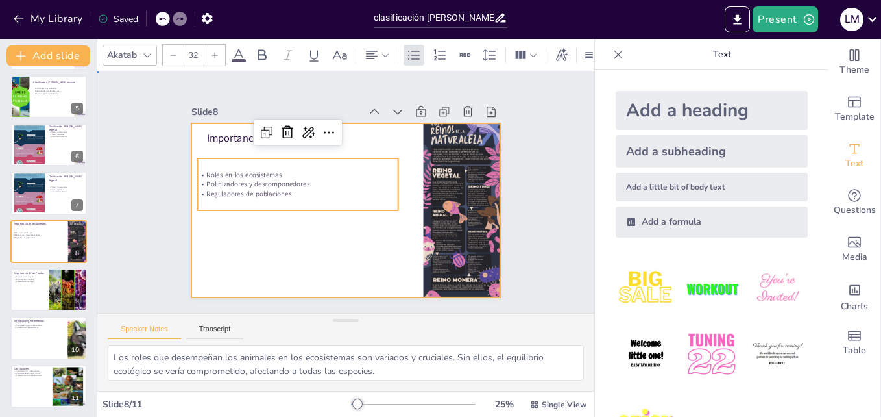
click at [234, 145] on div at bounding box center [342, 210] width 339 height 234
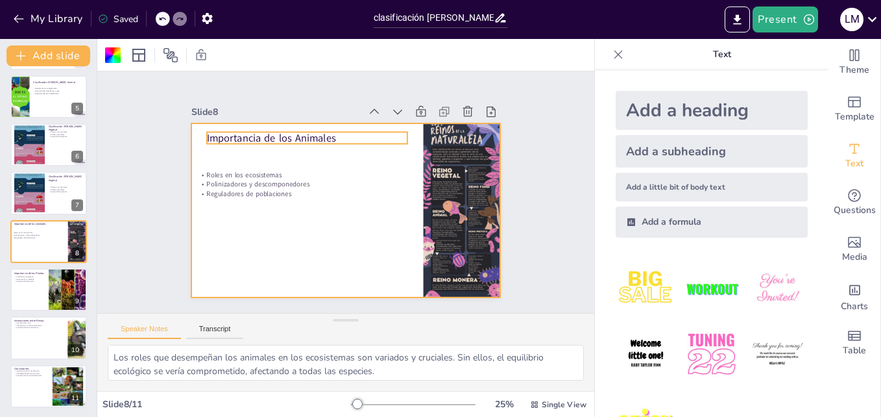
click at [227, 139] on div "Importancia de los Animales Roles en los ecosistemas Polinizadores y descompone…" at bounding box center [342, 210] width 339 height 234
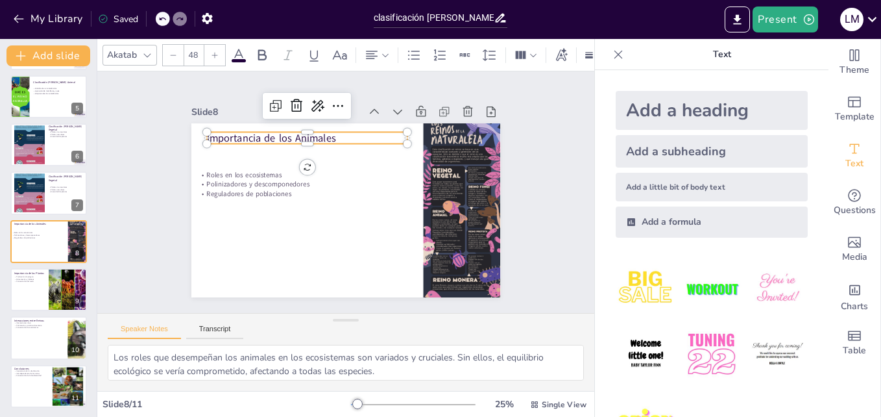
click at [310, 141] on div at bounding box center [316, 142] width 199 height 52
click at [310, 141] on p "Importancia de los Animales" at bounding box center [333, 127] width 190 height 95
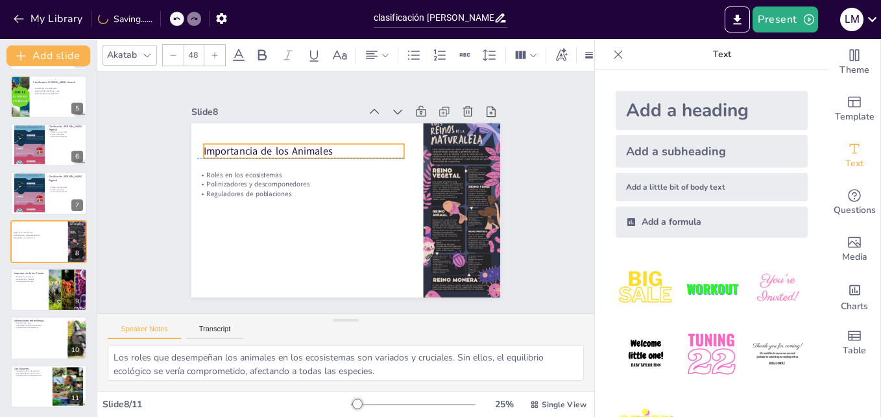
drag, startPoint x: 301, startPoint y: 141, endPoint x: 298, endPoint y: 151, distance: 9.5
click at [298, 151] on p "Importancia de los Animales" at bounding box center [318, 141] width 195 height 76
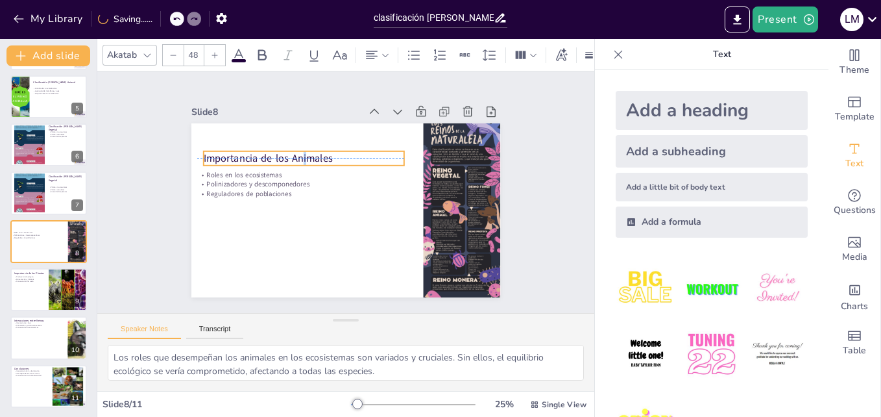
click at [292, 156] on p "Importancia de los Animales" at bounding box center [312, 151] width 200 height 56
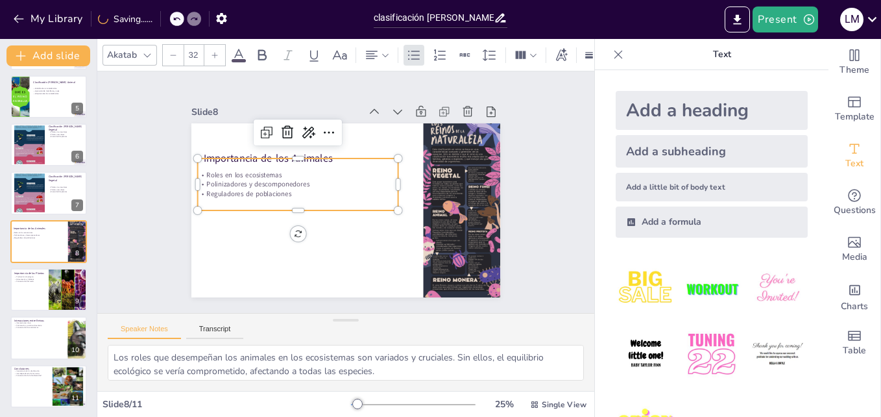
click at [335, 180] on p "Polinizadores y descomponedores" at bounding box center [312, 158] width 168 height 126
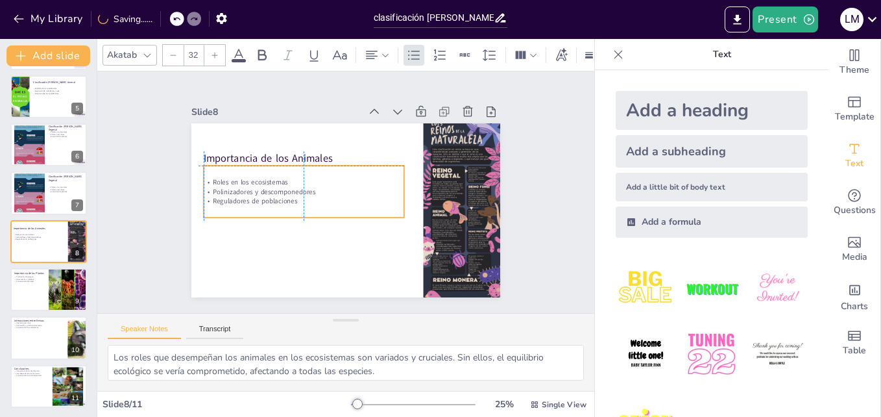
drag, startPoint x: 326, startPoint y: 171, endPoint x: 328, endPoint y: 182, distance: 11.2
click at [328, 182] on div "Roles en los ecosistemas Polinizadores y descomponedores Reguladores de poblaci…" at bounding box center [304, 191] width 201 height 29
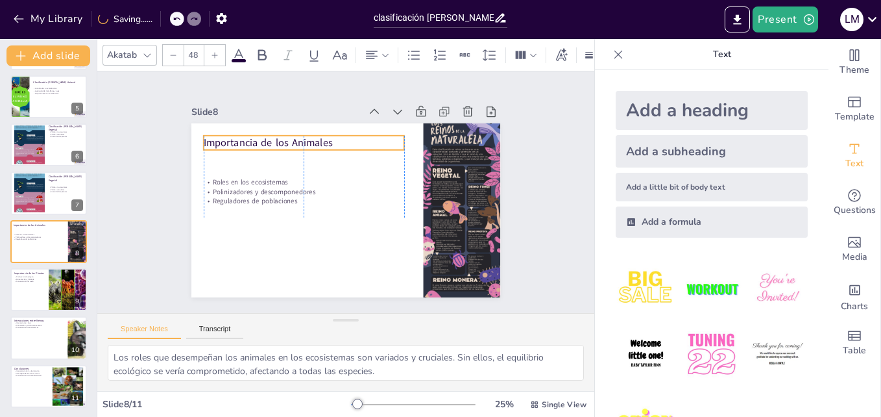
drag, startPoint x: 315, startPoint y: 154, endPoint x: 313, endPoint y: 139, distance: 15.6
click at [313, 139] on p "Importancia de los Animales" at bounding box center [367, 130] width 113 height 181
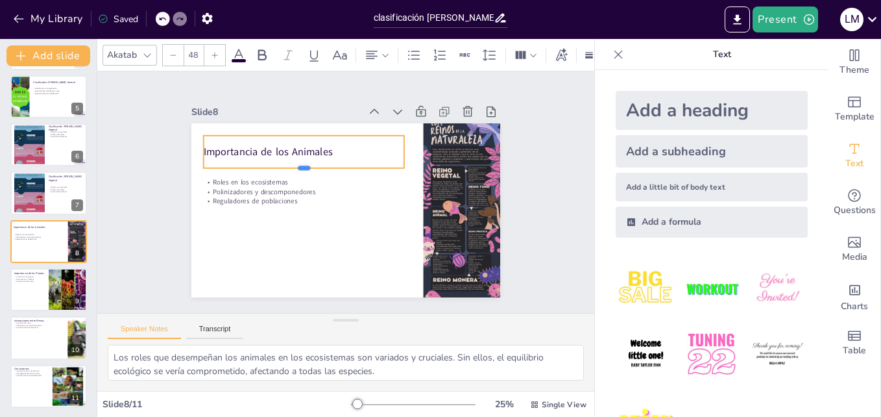
drag, startPoint x: 293, startPoint y: 148, endPoint x: 294, endPoint y: 166, distance: 18.2
click at [294, 166] on div at bounding box center [309, 165] width 199 height 52
click at [299, 186] on div "Importancia de los Animales Roles en los ecosistemas Polinizadores y descompone…" at bounding box center [338, 208] width 353 height 285
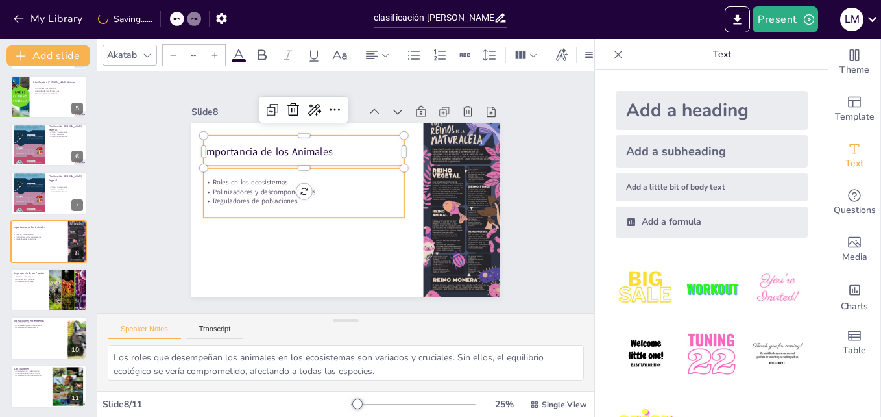
type input "32"
click at [224, 178] on p "Roles en los ecosistemas" at bounding box center [307, 173] width 199 height 51
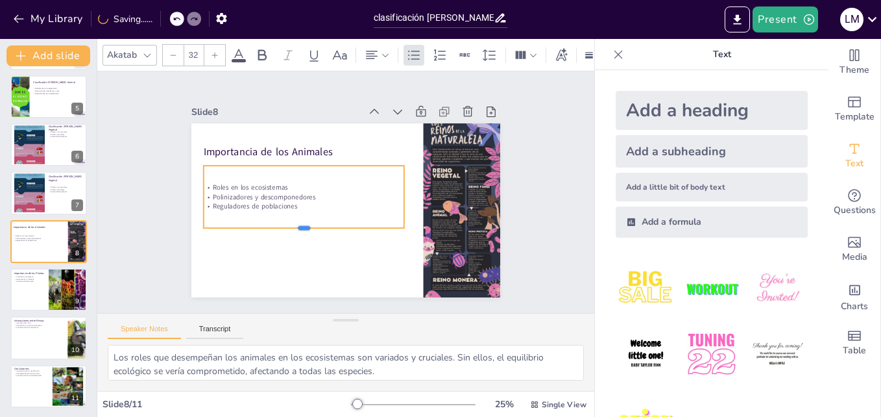
drag, startPoint x: 290, startPoint y: 215, endPoint x: 289, endPoint y: 225, distance: 10.5
click at [289, 225] on div at bounding box center [299, 228] width 201 height 31
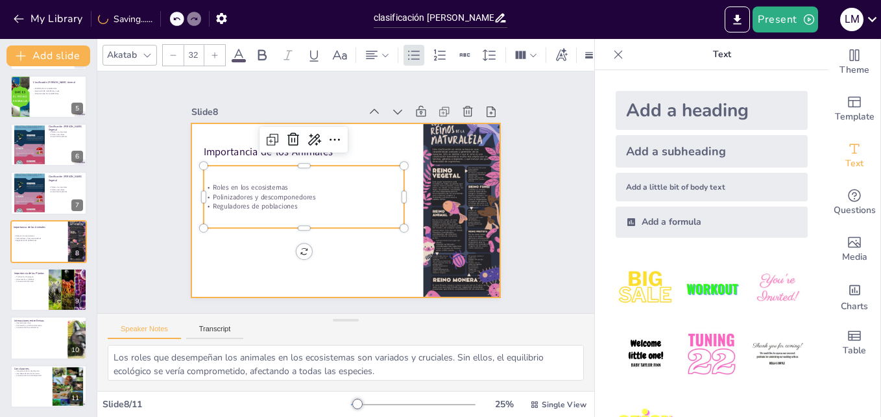
click at [350, 258] on div at bounding box center [337, 207] width 355 height 305
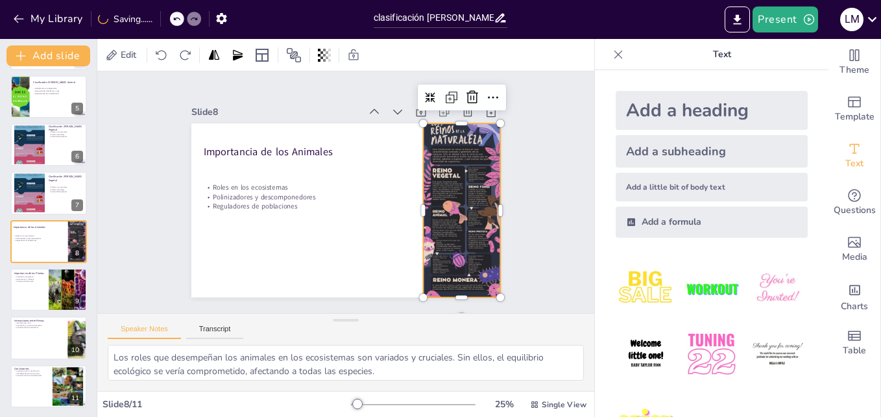
click at [421, 238] on div at bounding box center [450, 245] width 133 height 208
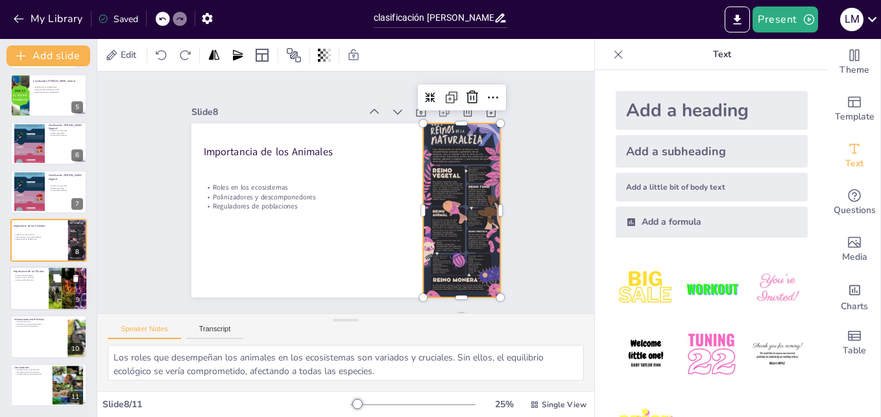
click at [55, 288] on div at bounding box center [68, 288] width 66 height 44
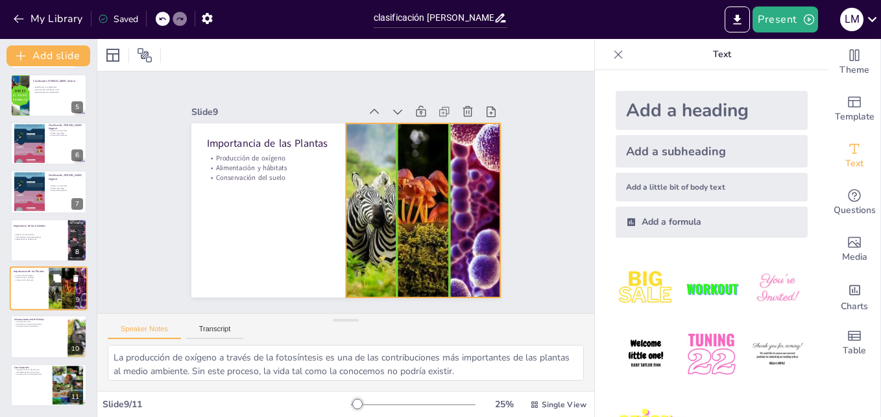
click at [57, 299] on div at bounding box center [68, 288] width 66 height 44
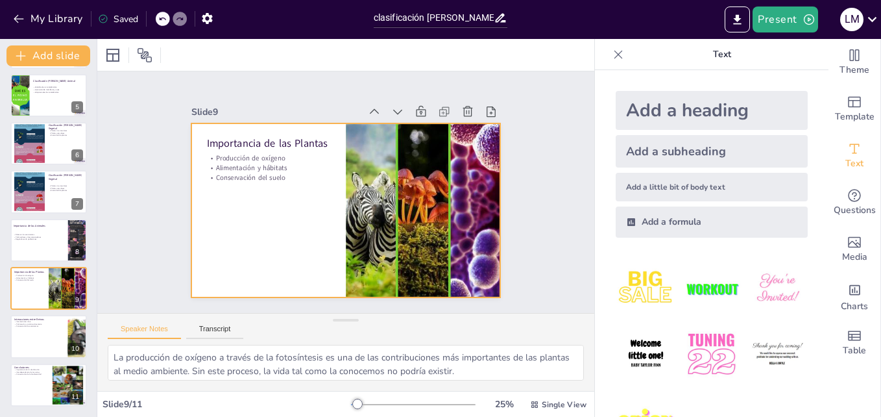
click at [256, 182] on div at bounding box center [340, 209] width 348 height 261
click at [362, 172] on p "Conservación del suelo" at bounding box center [397, 133] width 70 height 112
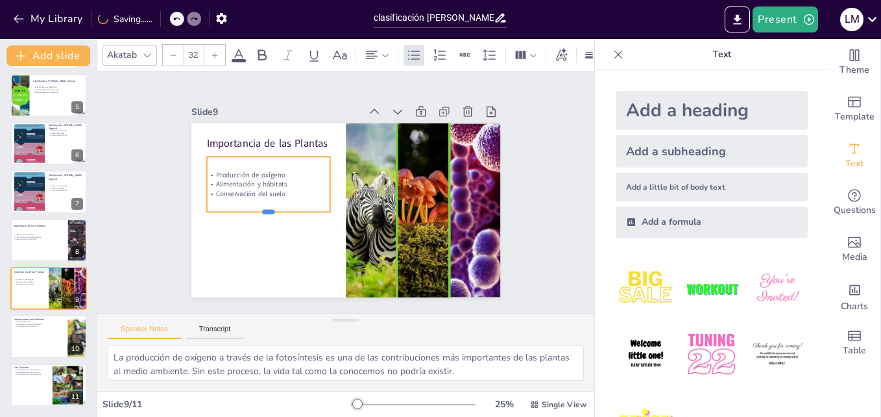
drag, startPoint x: 260, startPoint y: 183, endPoint x: 263, endPoint y: 210, distance: 27.4
click at [263, 210] on div at bounding box center [264, 192] width 121 height 48
click at [266, 181] on div "Producción de oxígeno Alimentación y hábitats Conservación del suelo" at bounding box center [279, 152] width 125 height 77
click at [322, 74] on div "Slide 1 Clasificación [PERSON_NAME] Animal y Vegetal Esta presentación explorar…" at bounding box center [345, 192] width 547 height 383
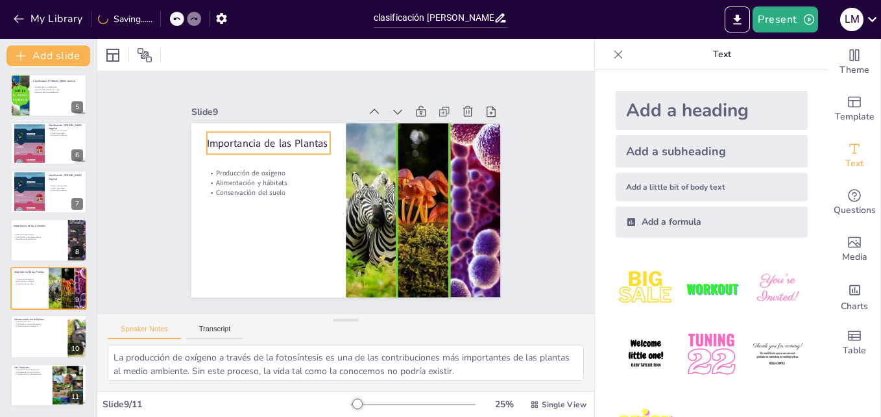
click at [309, 135] on p "Importancia de las Plantas" at bounding box center [295, 116] width 119 height 64
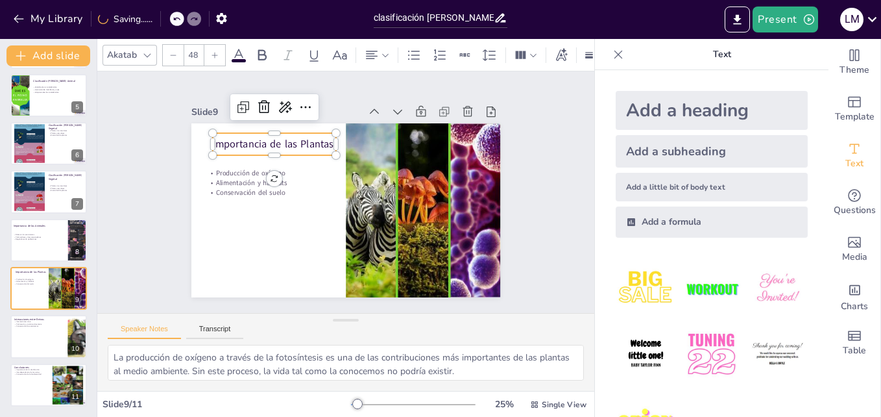
click at [265, 151] on div at bounding box center [314, 120] width 99 height 90
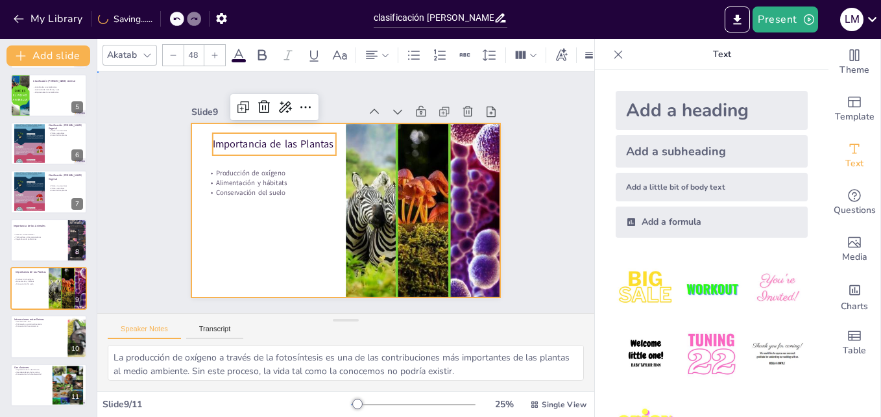
click at [271, 217] on div at bounding box center [337, 207] width 355 height 305
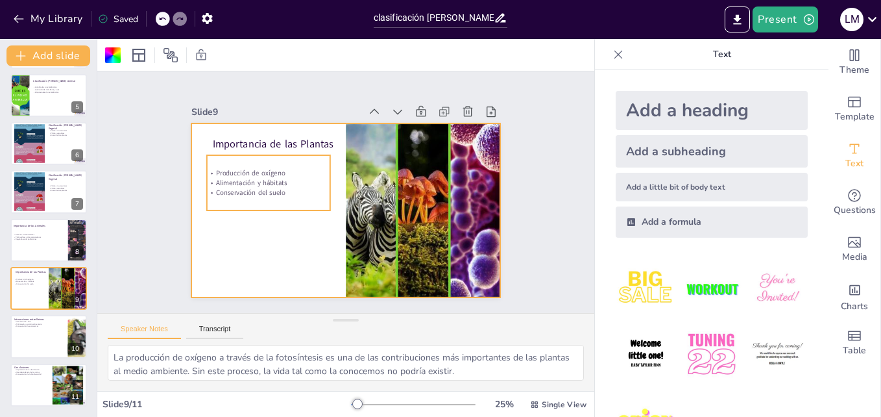
click at [248, 188] on p "Conservación del suelo" at bounding box center [275, 160] width 117 height 59
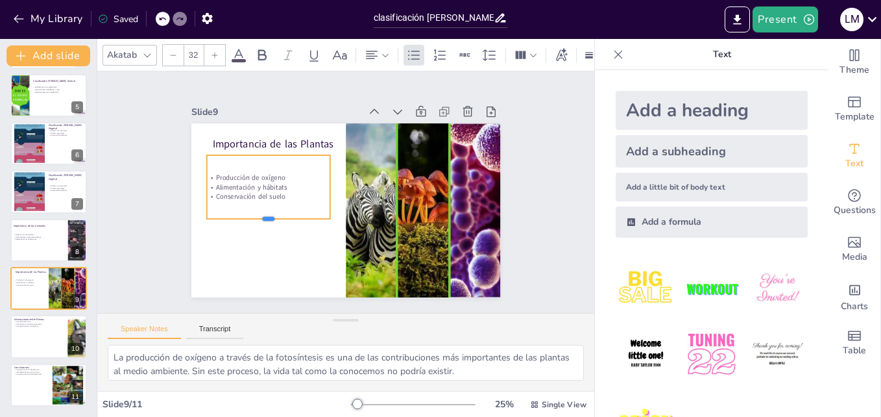
drag, startPoint x: 258, startPoint y: 206, endPoint x: 258, endPoint y: 214, distance: 8.4
click at [313, 171] on div at bounding box center [331, 109] width 36 height 123
click at [151, 217] on div "Slide 1 Clasificación [PERSON_NAME] Animal y Vegetal Esta presentación explorar…" at bounding box center [346, 191] width 417 height 285
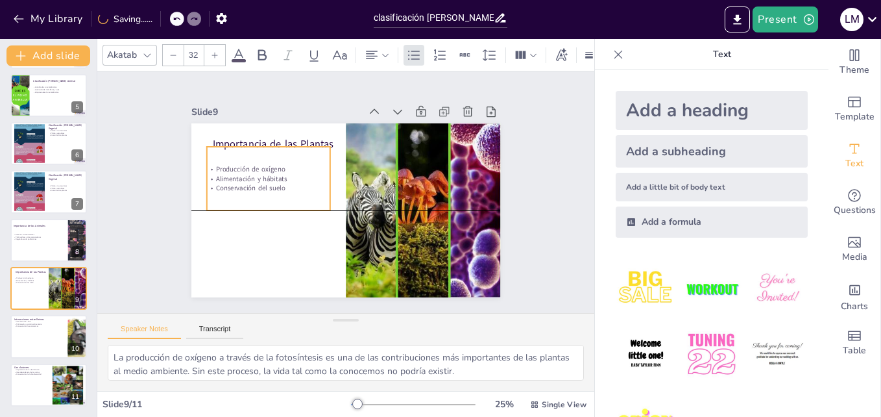
drag, startPoint x: 228, startPoint y: 197, endPoint x: 228, endPoint y: 184, distance: 13.6
click at [228, 184] on div "Producción de oxígeno Alimentación y hábitats Conservación del suelo" at bounding box center [292, 135] width 138 height 124
click at [214, 173] on div "Producción de oxígeno Alimentación y hábitats Conservación del suelo" at bounding box center [277, 152] width 127 height 66
click at [130, 178] on div "Slide 1 Clasificación [PERSON_NAME] Animal y Vegetal Esta presentación explorar…" at bounding box center [345, 191] width 497 height 241
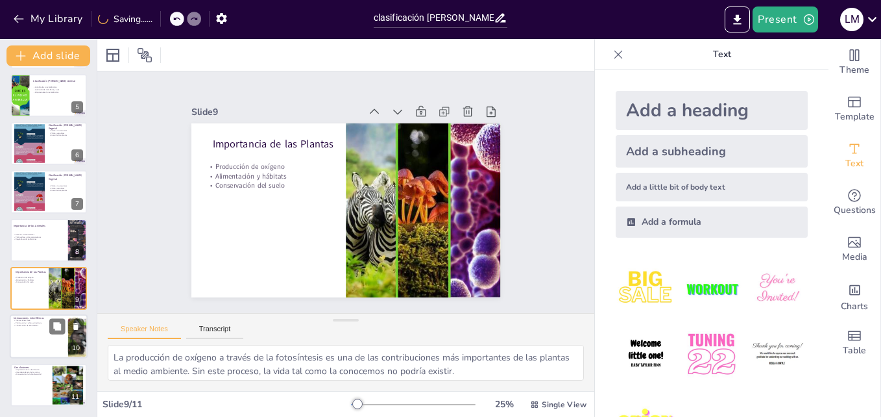
click at [65, 336] on div at bounding box center [49, 337] width 78 height 44
type textarea "Las interacciones entre los reinos animal y vegetal son esenciales para la salu…"
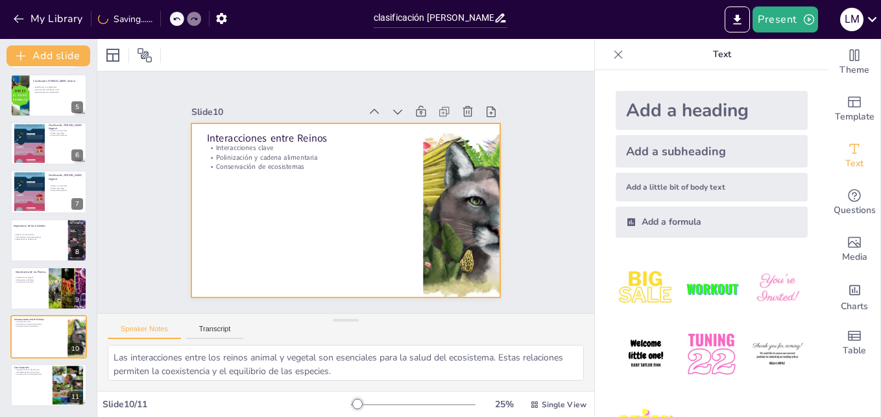
click at [269, 178] on div at bounding box center [340, 209] width 348 height 261
click at [264, 165] on div "Interacciones entre Reinos Interacciones clave Polinización y cadena alimentari…" at bounding box center [334, 206] width 346 height 336
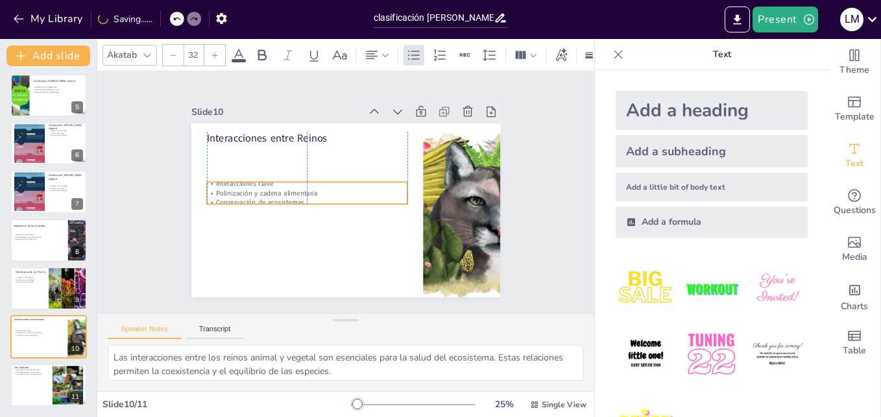
drag, startPoint x: 232, startPoint y: 156, endPoint x: 233, endPoint y: 192, distance: 35.7
click at [233, 192] on p "Polinización y cadena alimentaria" at bounding box center [309, 180] width 194 height 71
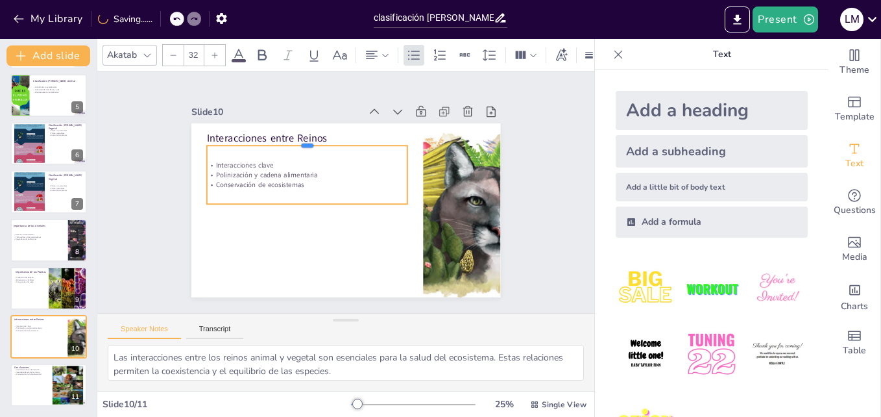
drag, startPoint x: 296, startPoint y: 170, endPoint x: 291, endPoint y: 136, distance: 34.7
click at [291, 136] on div at bounding box center [325, 131] width 194 height 72
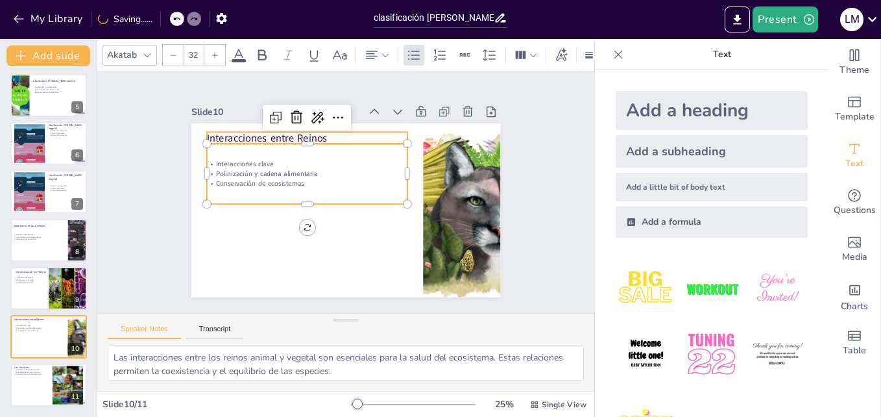
click at [358, 127] on p "Interacciones entre Reinos" at bounding box center [325, 129] width 195 height 76
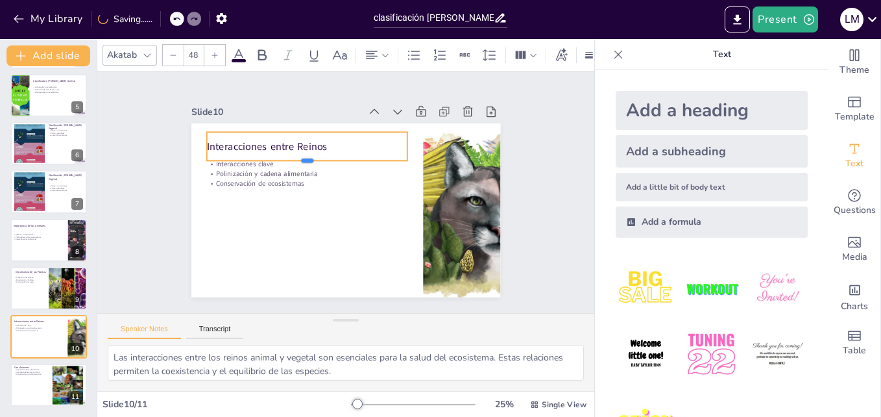
drag, startPoint x: 297, startPoint y: 139, endPoint x: 297, endPoint y: 156, distance: 16.9
click at [297, 156] on div at bounding box center [321, 152] width 188 height 92
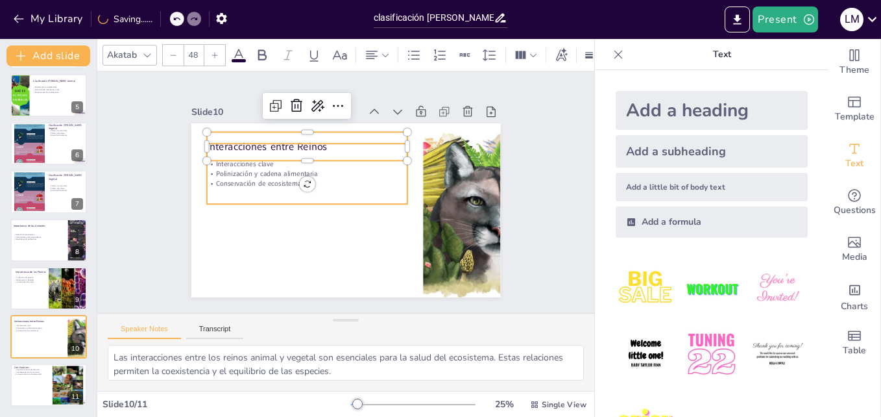
click at [280, 180] on p "Conservación de ecosistemas" at bounding box center [308, 179] width 201 height 31
type input "32"
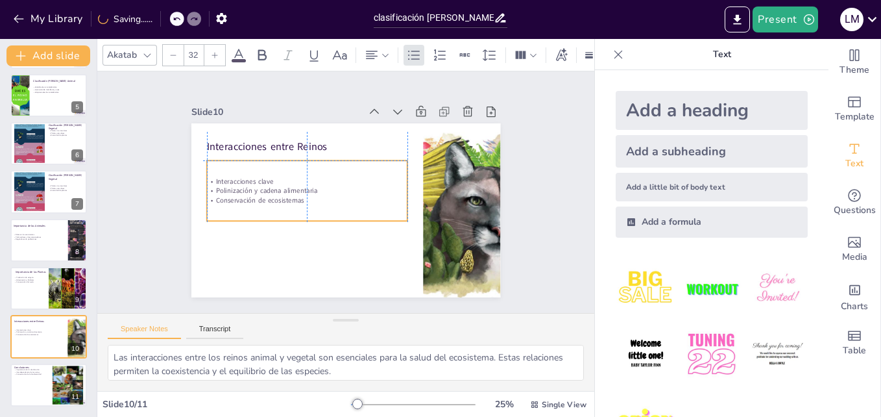
drag, startPoint x: 276, startPoint y: 177, endPoint x: 272, endPoint y: 195, distance: 18.6
click at [272, 195] on p "Conservación de ecosistemas" at bounding box center [308, 183] width 188 height 91
click at [268, 177] on p "Interacciones clave" at bounding box center [301, 182] width 201 height 10
click at [46, 363] on div "Conclusiones Importancia de la clasificación Interdependencia de los reinos Con…" at bounding box center [49, 363] width 78 height 0
type textarea "La clasificación de los reinos nos permite organizar y entender la diversidad d…"
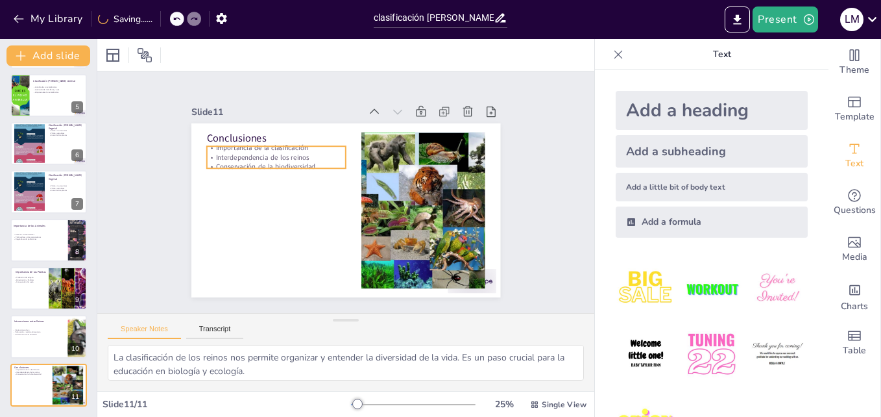
click at [256, 150] on p "Interdependencia de los reinos" at bounding box center [310, 124] width 118 height 90
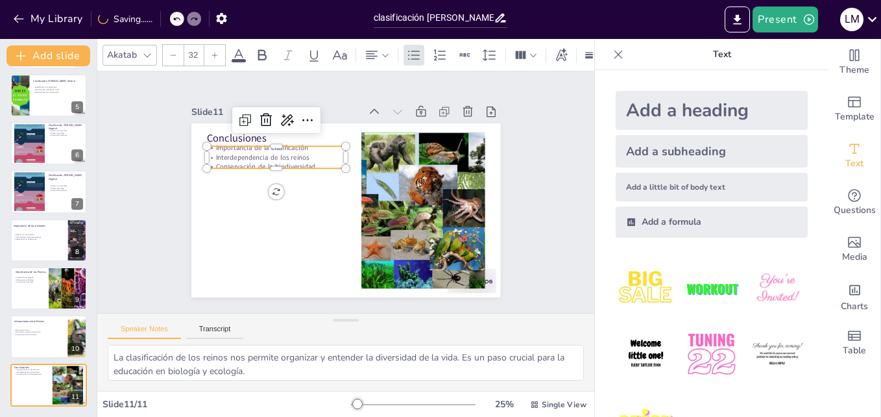
drag, startPoint x: 255, startPoint y: 154, endPoint x: 260, endPoint y: 166, distance: 12.5
click at [256, 157] on div "Importancia de la clasificación Interdependencia de los reinos Conservación de …" at bounding box center [285, 143] width 142 height 57
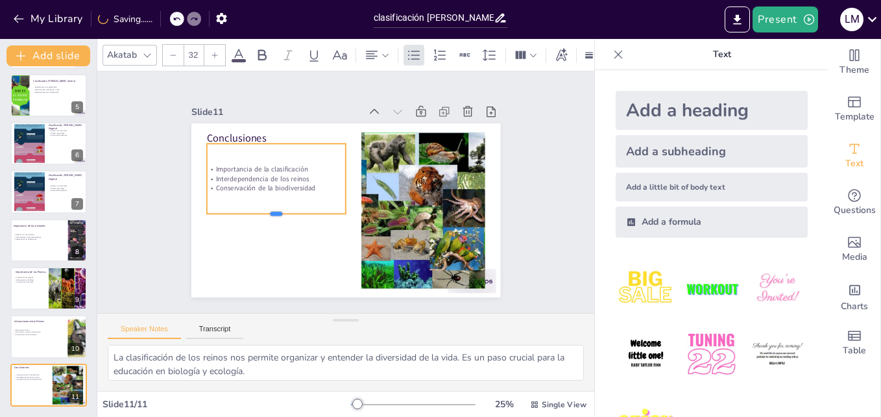
drag, startPoint x: 264, startPoint y: 162, endPoint x: 266, endPoint y: 210, distance: 48.1
click at [273, 202] on div at bounding box center [299, 134] width 53 height 136
click at [285, 130] on p "Conclusiones" at bounding box center [296, 119] width 137 height 56
type input "32"
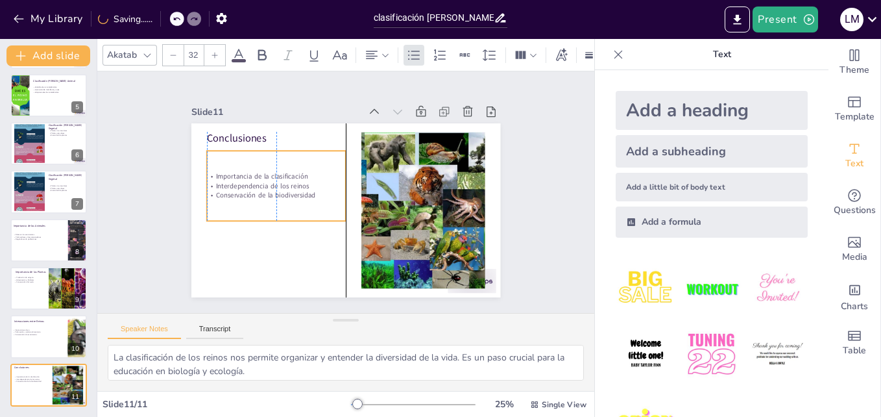
drag, startPoint x: 249, startPoint y: 180, endPoint x: 247, endPoint y: 187, distance: 7.6
click at [323, 187] on p "Conservación de la biodiversidad" at bounding box center [335, 124] width 24 height 140
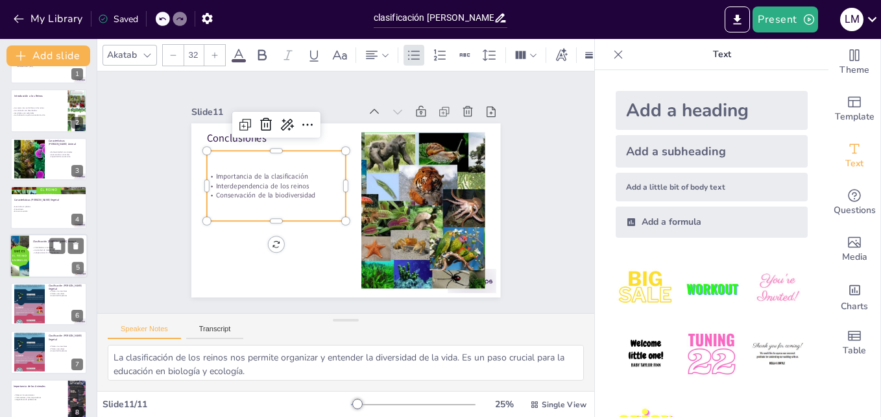
scroll to position [0, 0]
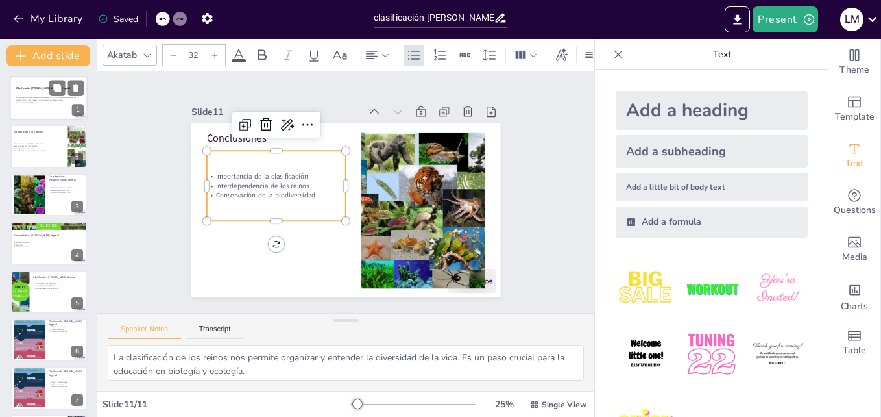
click at [37, 107] on div at bounding box center [49, 98] width 78 height 44
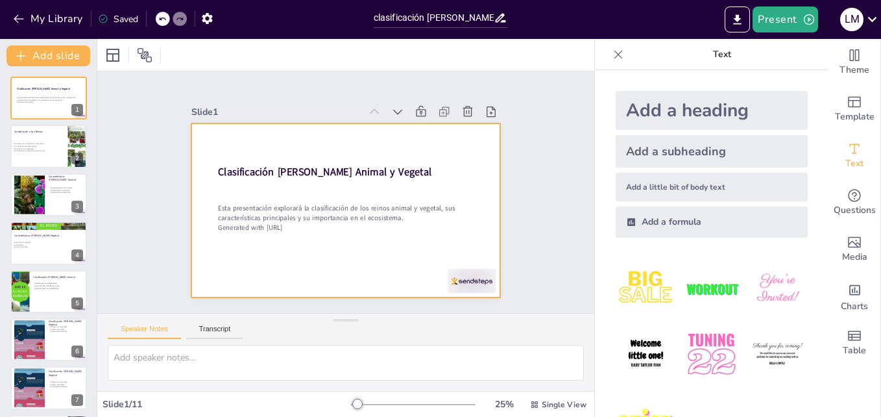
click at [428, 262] on div at bounding box center [338, 208] width 353 height 285
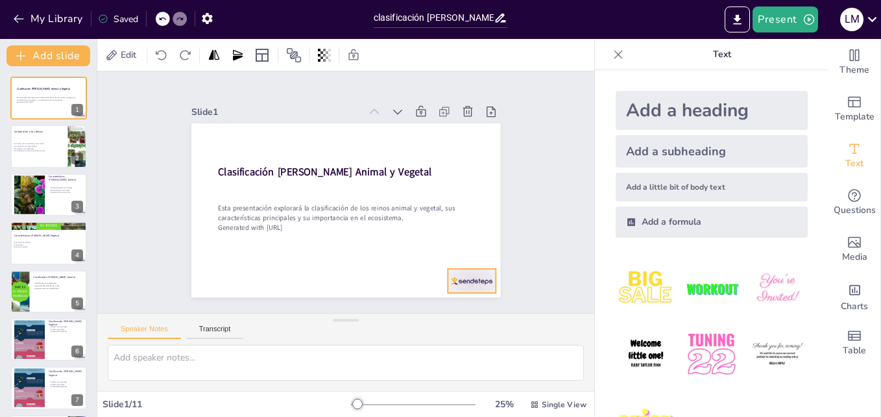
click at [457, 297] on div at bounding box center [438, 316] width 53 height 38
click at [458, 286] on icon at bounding box center [450, 294] width 16 height 16
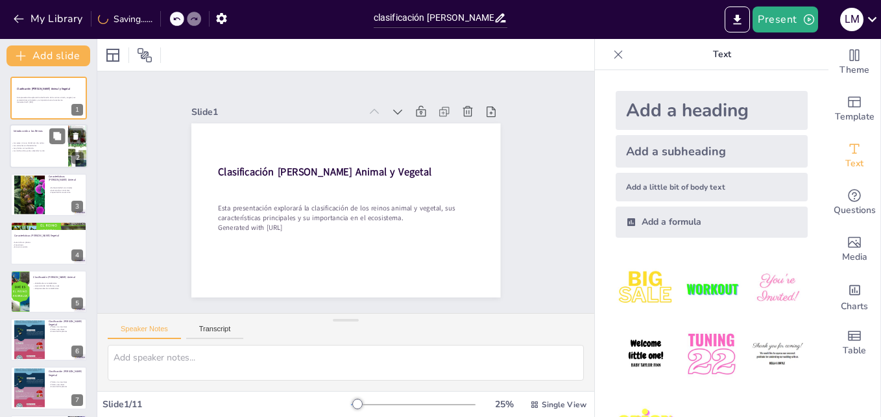
click at [39, 140] on div "Los seres vivos se dividen en dos reinos Los animales son heterótrofos Las plan…" at bounding box center [36, 147] width 51 height 23
type textarea "La clasificación de los seres vivos en dos reinos permite una mejor comprensión…"
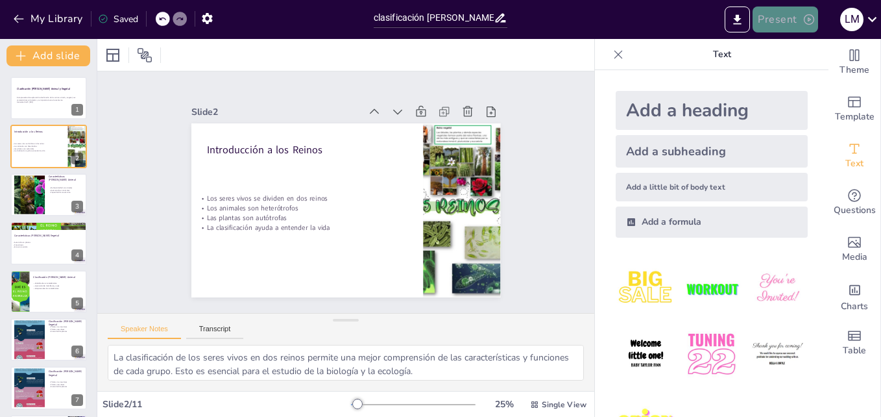
click at [794, 16] on button "Present" at bounding box center [785, 19] width 65 height 26
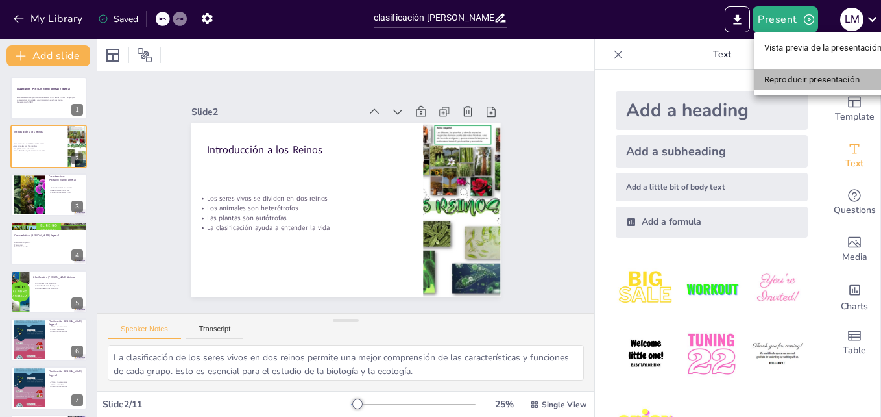
click at [787, 80] on li "Reproducir presentación" at bounding box center [823, 79] width 138 height 21
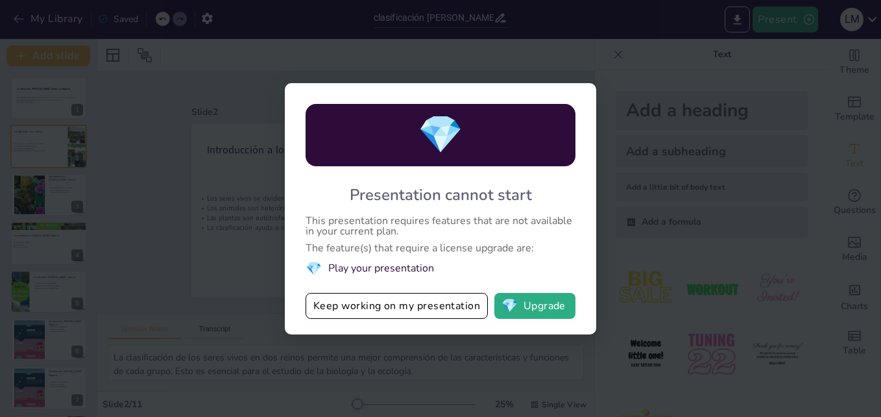
click at [162, 230] on div "💎 Presentation cannot start This presentation requires features that are not av…" at bounding box center [440, 208] width 881 height 417
click at [377, 307] on button "Keep working on my presentation" at bounding box center [397, 306] width 182 height 26
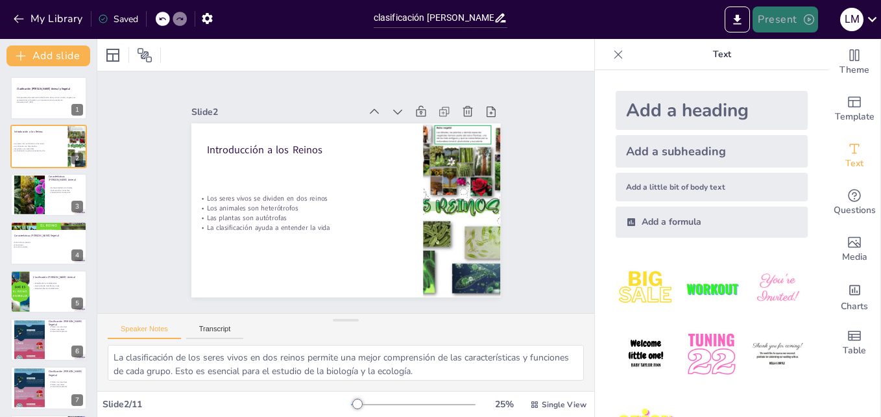
click at [806, 30] on button "Present" at bounding box center [785, 19] width 65 height 26
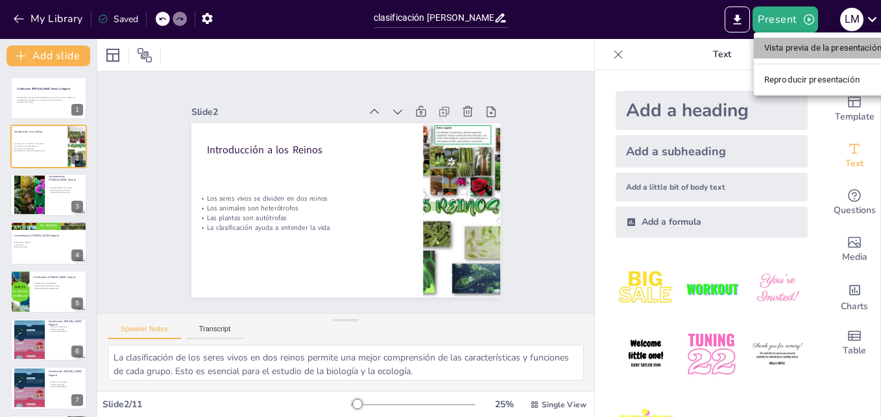
click at [819, 56] on li "Vista previa de la presentación" at bounding box center [823, 48] width 138 height 21
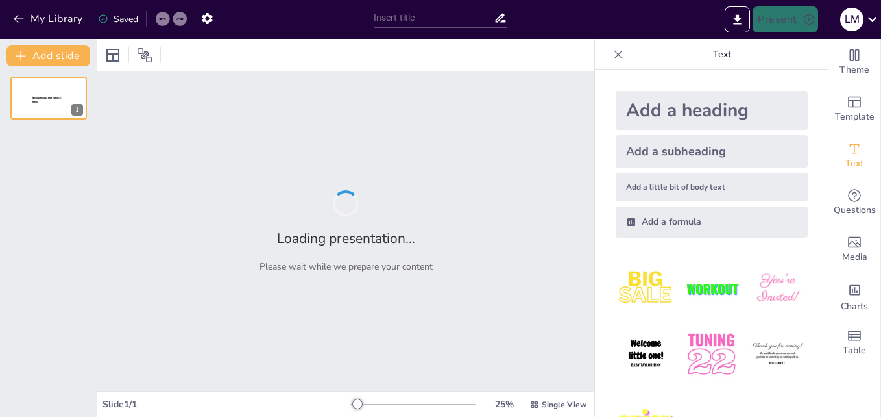
type input "clasificación [PERSON_NAME] animal y [PERSON_NAME] vegetal"
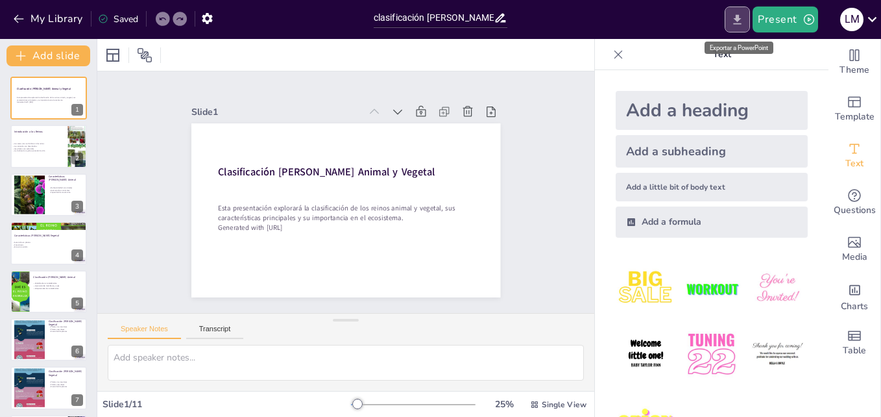
click at [731, 26] on button "Export to PowerPoint" at bounding box center [737, 19] width 25 height 26
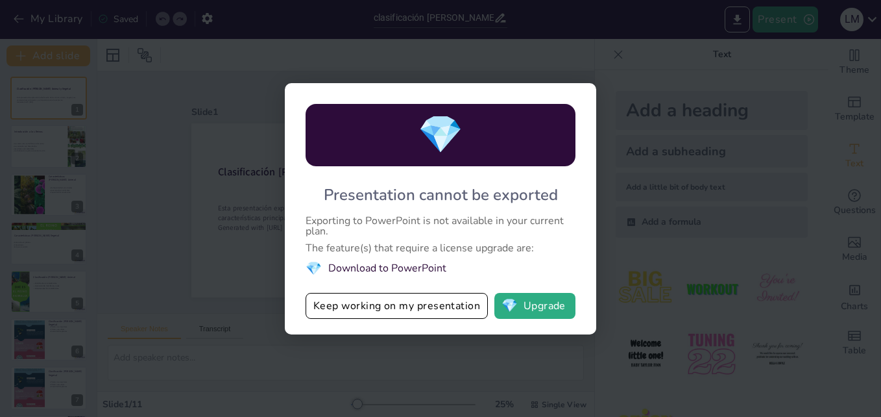
click at [628, 75] on div "💎 Presentation cannot be exported Exporting to PowerPoint is not available in y…" at bounding box center [440, 208] width 881 height 417
click at [214, 289] on div "💎 Presentation cannot be exported Exporting to PowerPoint is not available in y…" at bounding box center [440, 208] width 881 height 417
click at [643, 282] on div "💎 Presentation cannot be exported Exporting to PowerPoint is not available in y…" at bounding box center [440, 208] width 881 height 417
click at [637, 70] on div "💎 Presentation cannot be exported Exporting to PowerPoint is not available in y…" at bounding box center [440, 208] width 881 height 417
click at [443, 382] on div "💎 Presentation cannot be exported Exporting to PowerPoint is not available in y…" at bounding box center [440, 208] width 881 height 417
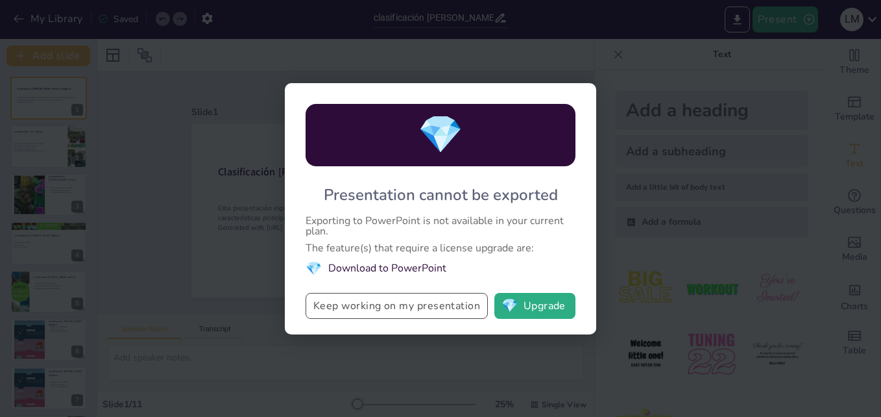
click at [381, 303] on button "Keep working on my presentation" at bounding box center [397, 306] width 182 height 26
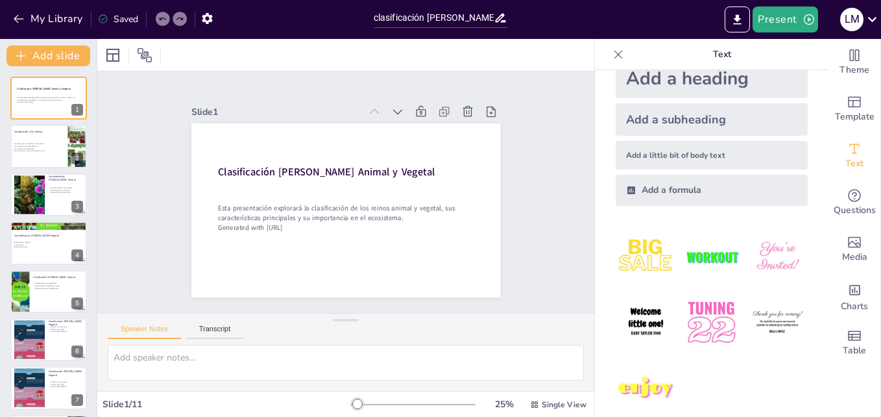
scroll to position [48, 0]
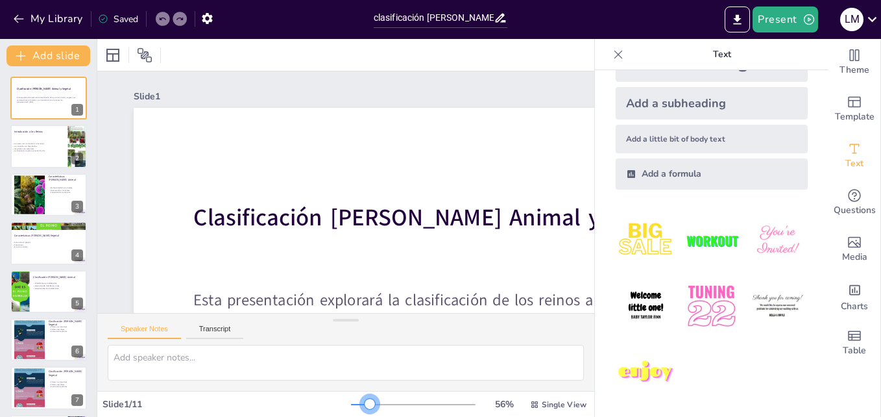
drag, startPoint x: 347, startPoint y: 405, endPoint x: 362, endPoint y: 410, distance: 15.8
click at [362, 410] on div "56 % Single View" at bounding box center [470, 404] width 238 height 21
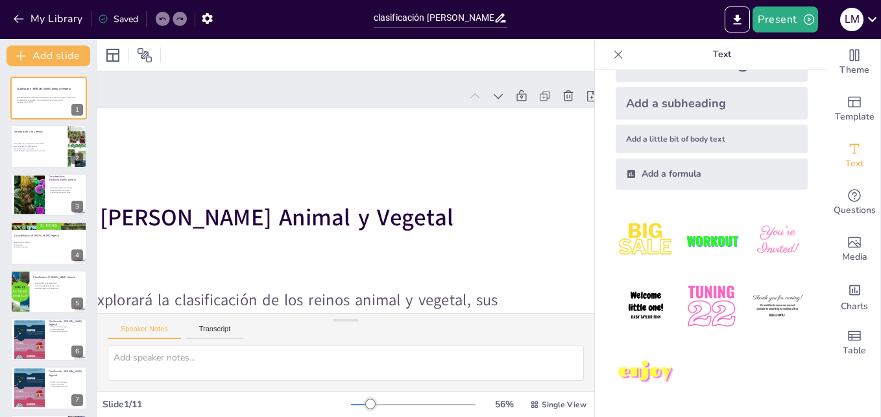
scroll to position [0, 293]
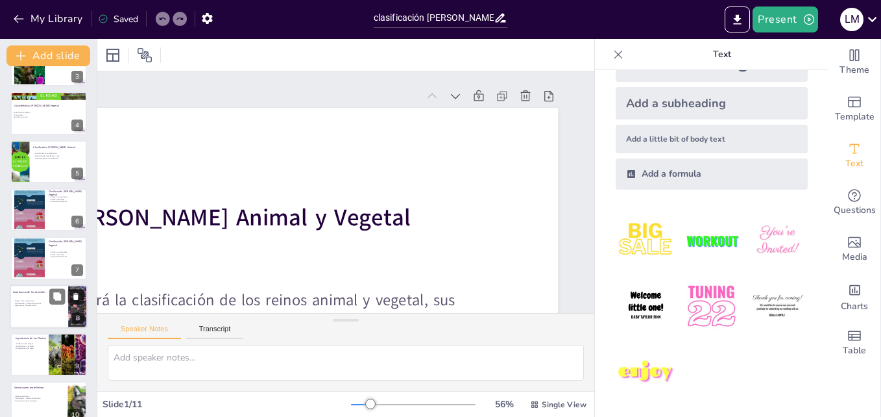
click at [54, 323] on div at bounding box center [49, 306] width 78 height 44
type textarea "Los roles que desempeñan los animales en los ecosistemas son variados y crucial…"
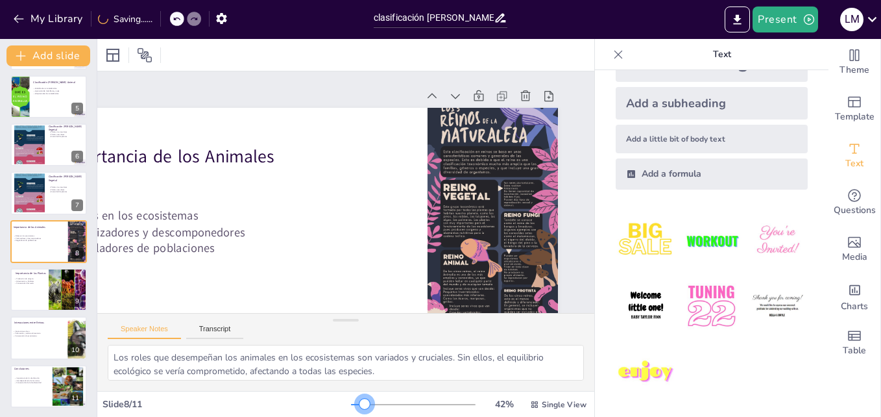
scroll to position [0, 118]
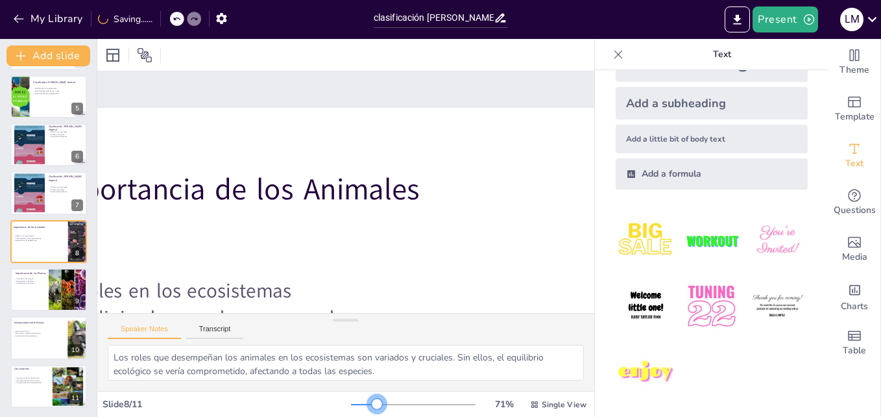
drag, startPoint x: 356, startPoint y: 402, endPoint x: 369, endPoint y: 404, distance: 12.5
click at [369, 404] on div at bounding box center [413, 404] width 125 height 10
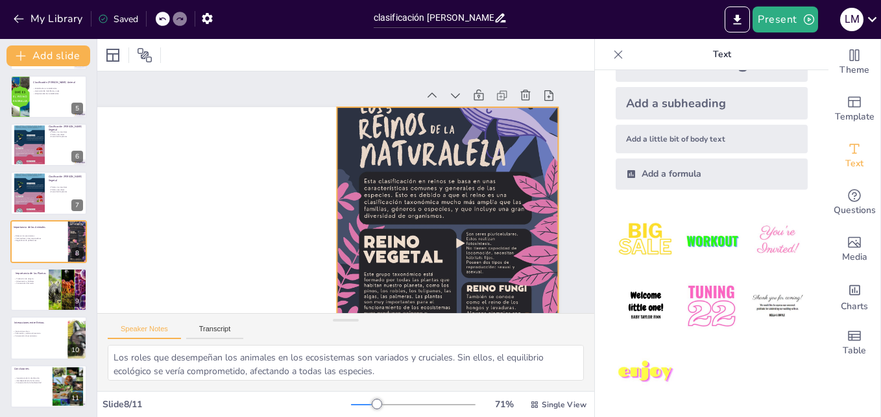
scroll to position [0, 480]
